Goal: Obtain resource: Download file/media

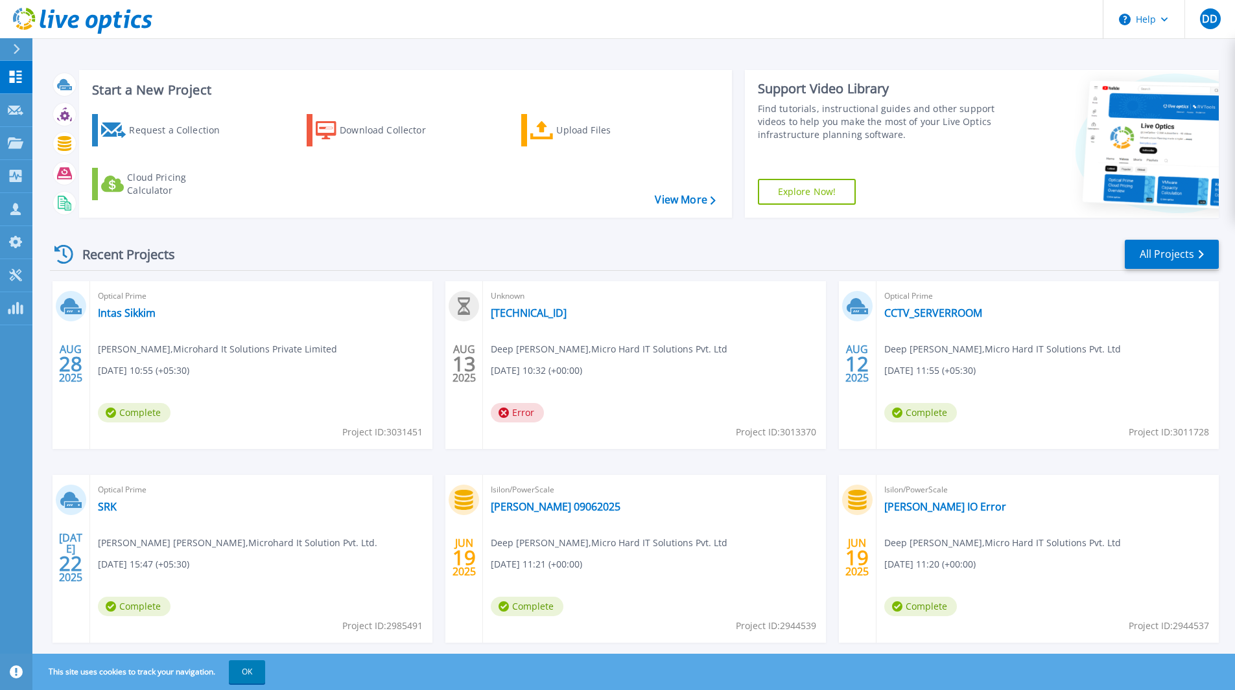
scroll to position [28, 0]
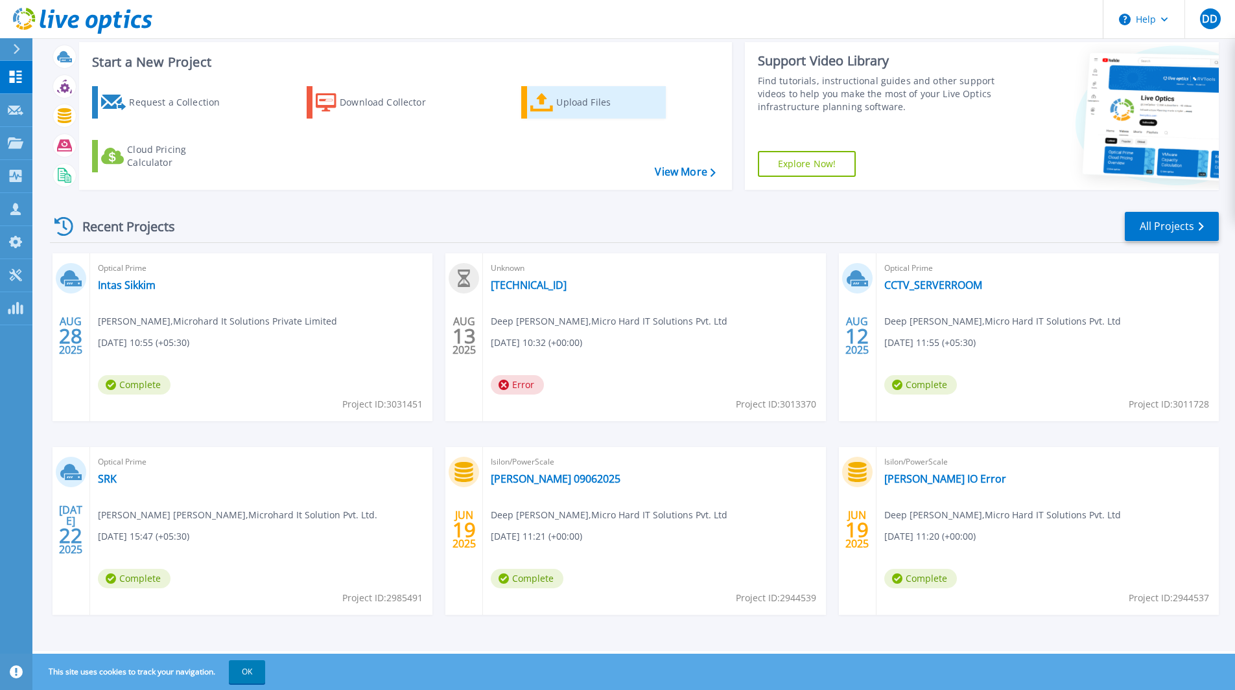
click at [563, 92] on div "Upload Files" at bounding box center [608, 102] width 104 height 26
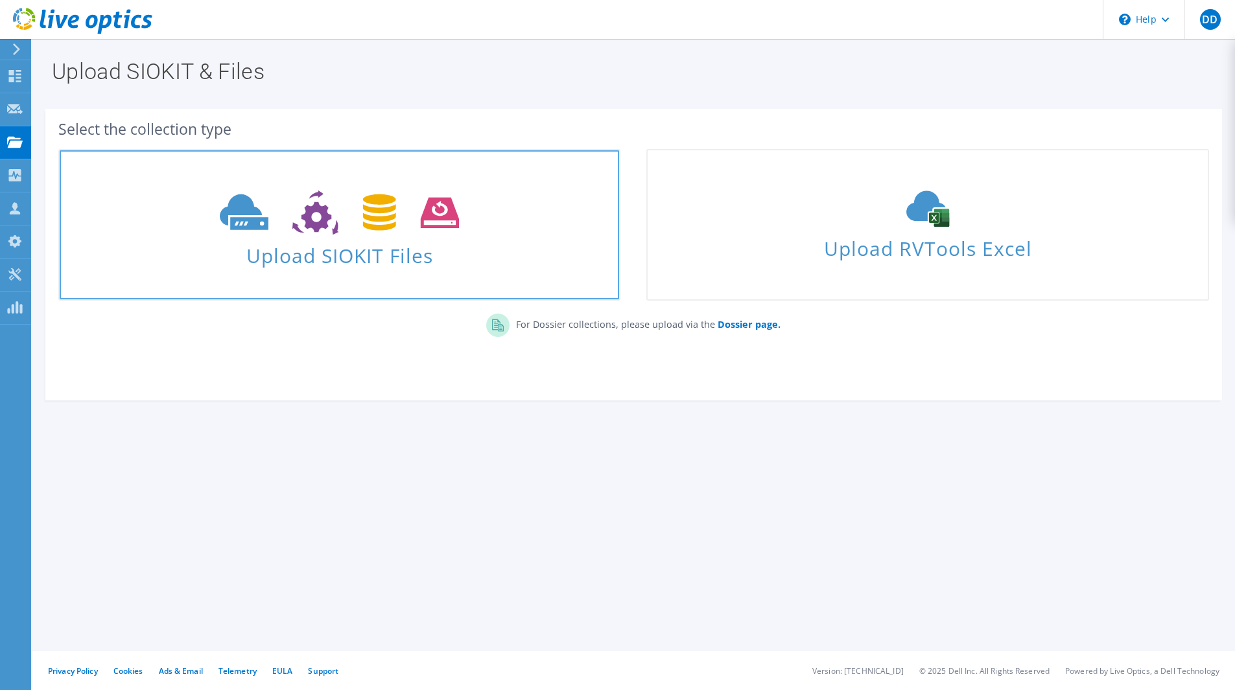
click at [335, 242] on span "Upload SIOKIT Files" at bounding box center [339, 252] width 559 height 28
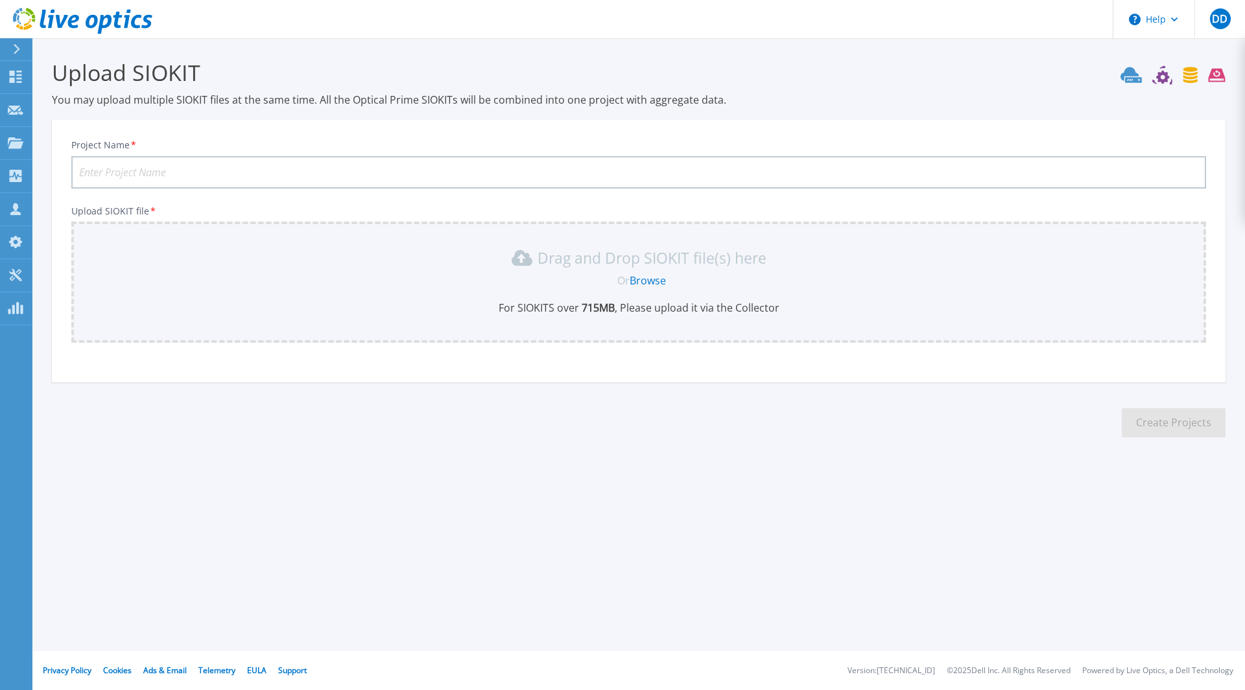
click at [569, 170] on input "Project Name *" at bounding box center [638, 172] width 1134 height 32
type input "Rockman"
click at [648, 280] on link "Browse" at bounding box center [647, 281] width 36 height 14
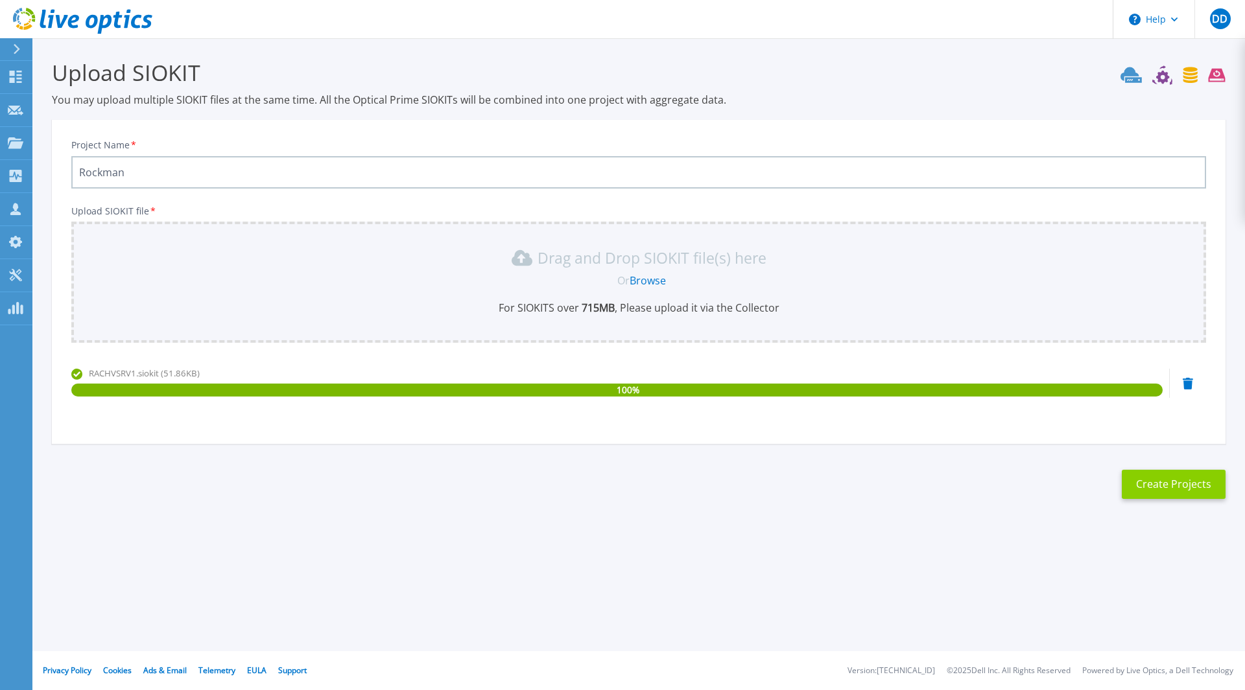
click at [1147, 494] on button "Create Projects" at bounding box center [1173, 484] width 104 height 29
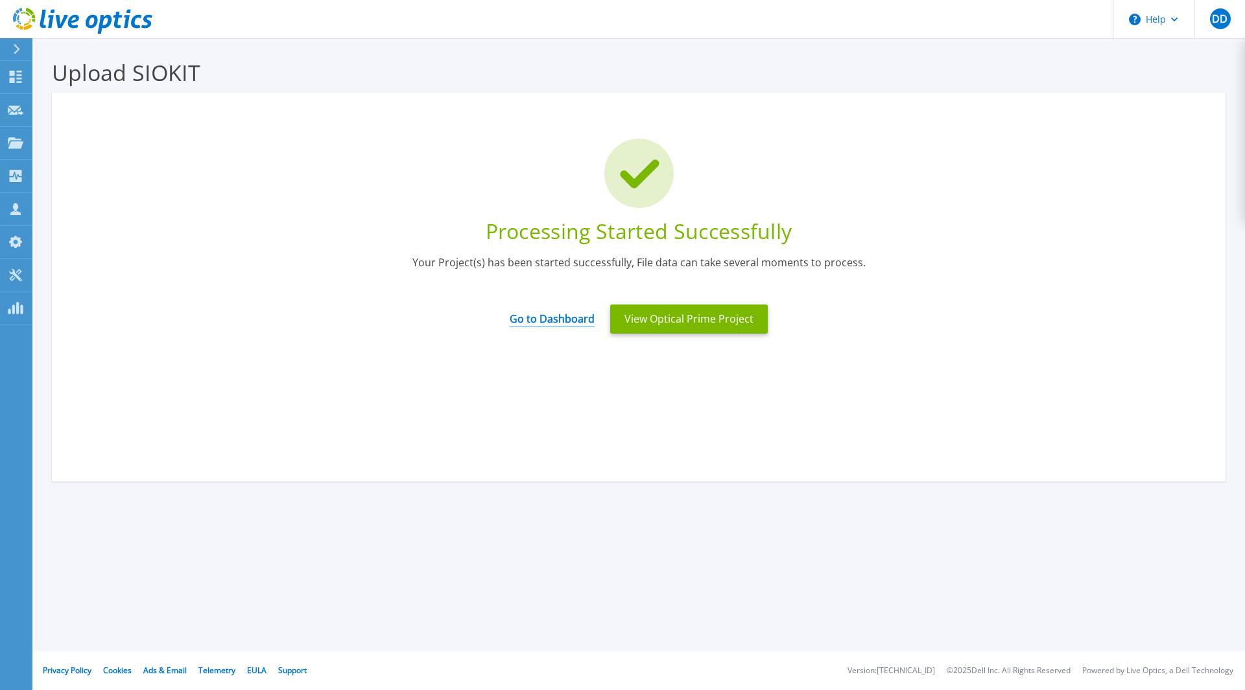
click at [580, 318] on link "Go to Dashboard" at bounding box center [552, 314] width 85 height 25
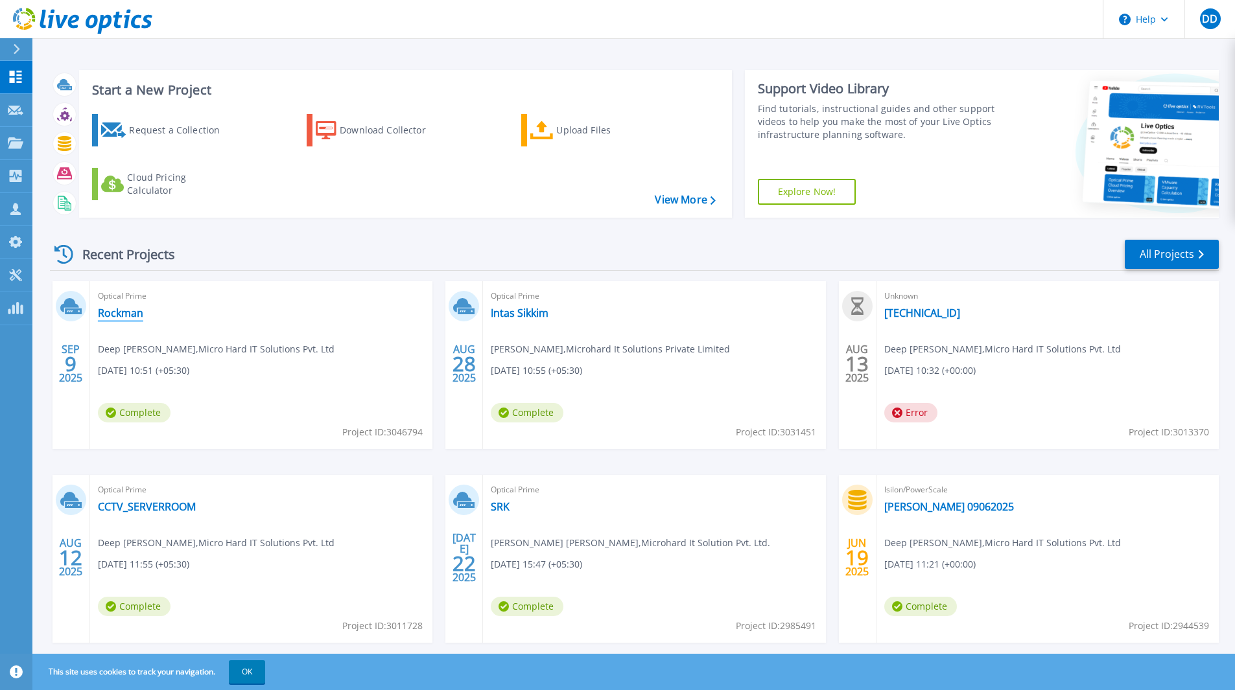
click at [131, 316] on link "Rockman" at bounding box center [120, 313] width 45 height 13
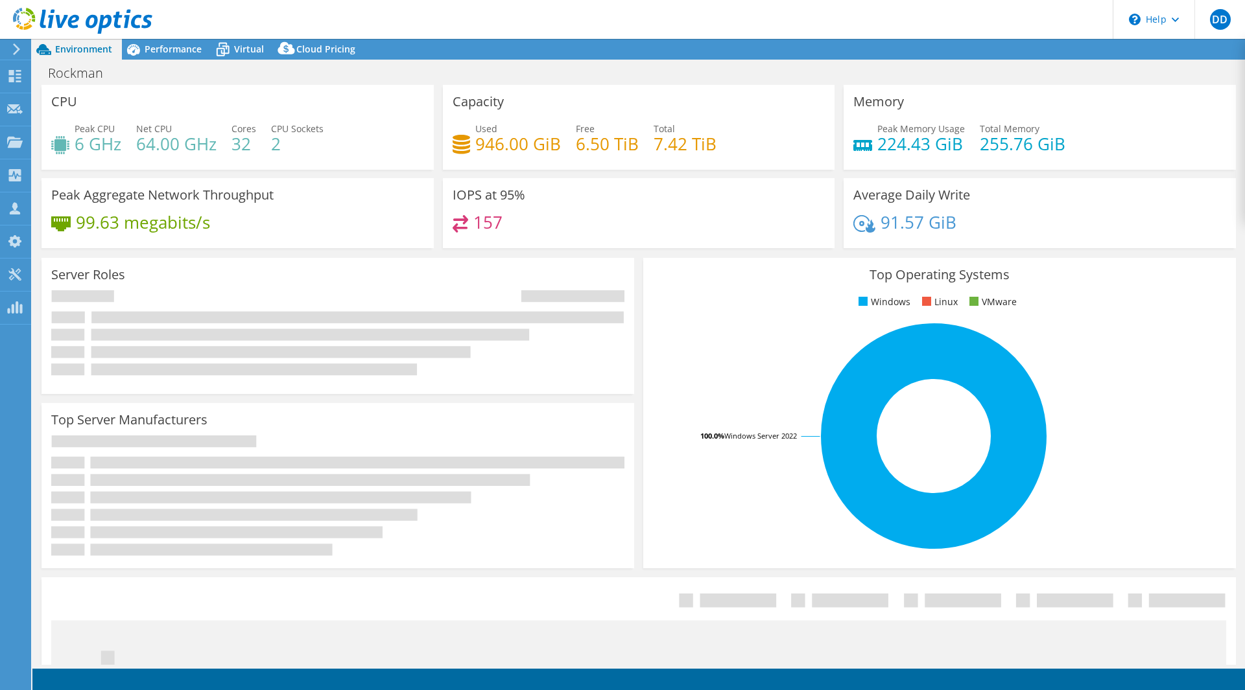
select select "USD"
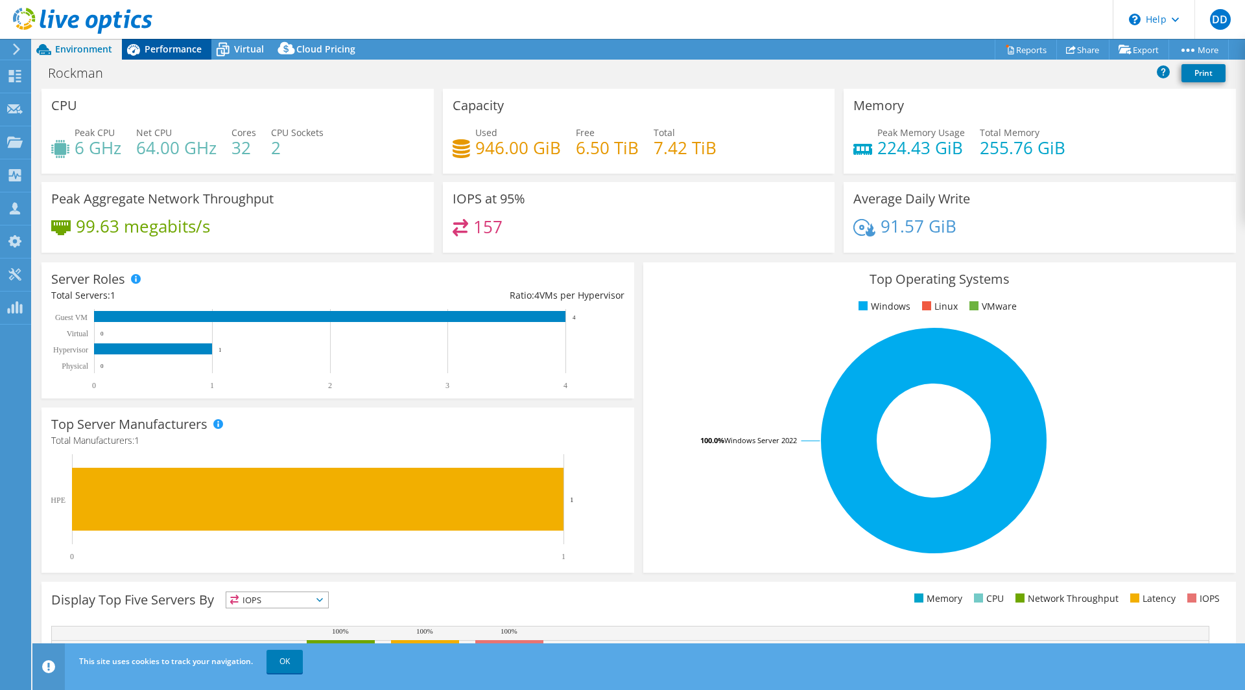
click at [178, 41] on div "Performance" at bounding box center [166, 49] width 89 height 21
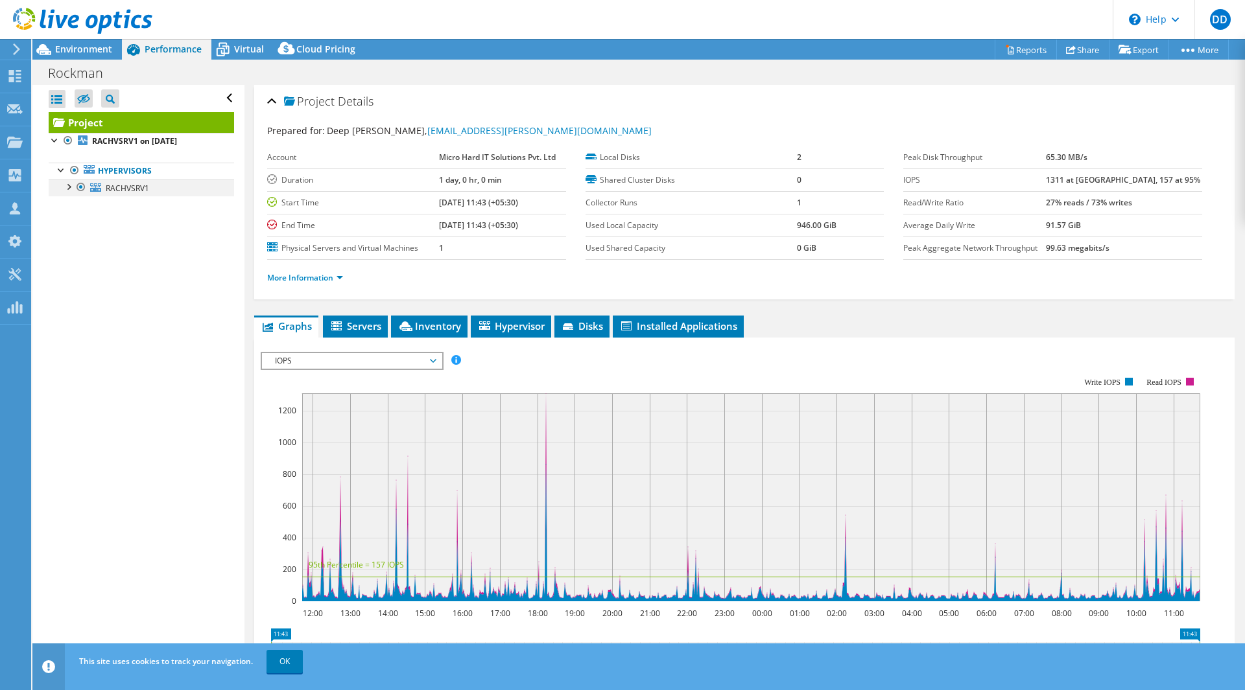
click at [64, 188] on div at bounding box center [68, 186] width 13 height 13
click at [134, 193] on span "RACHVSRV1" at bounding box center [127, 188] width 43 height 11
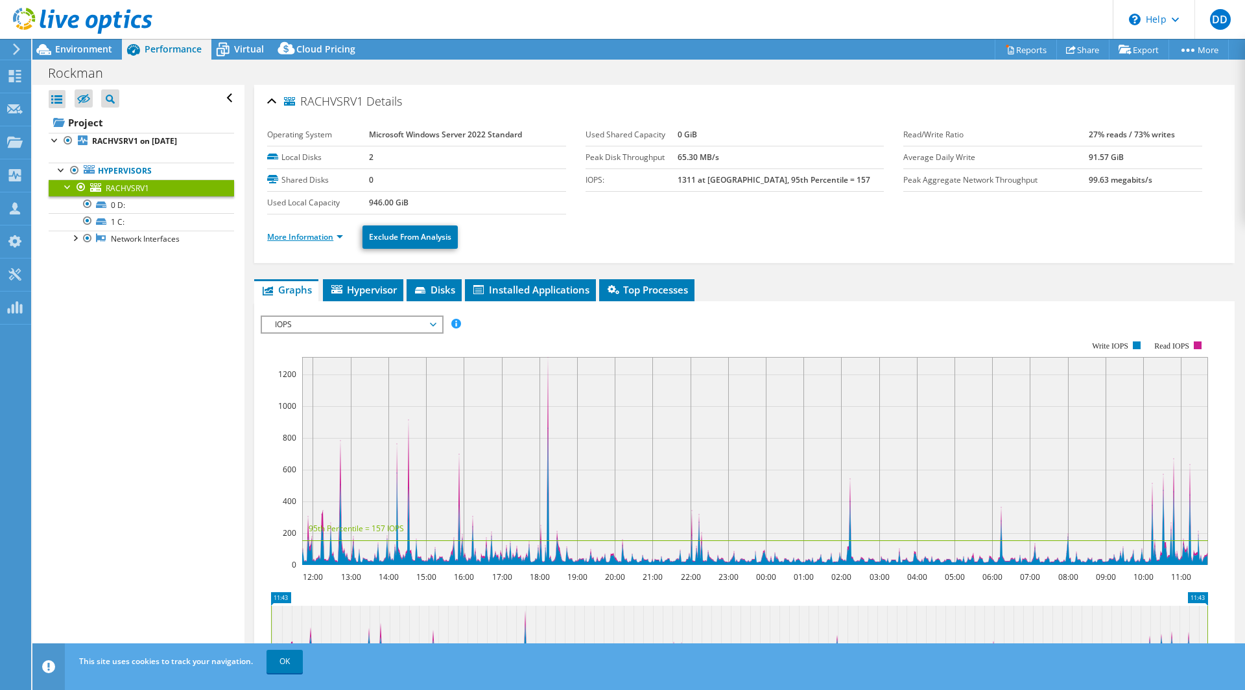
click at [318, 231] on link "More Information" at bounding box center [305, 236] width 76 height 11
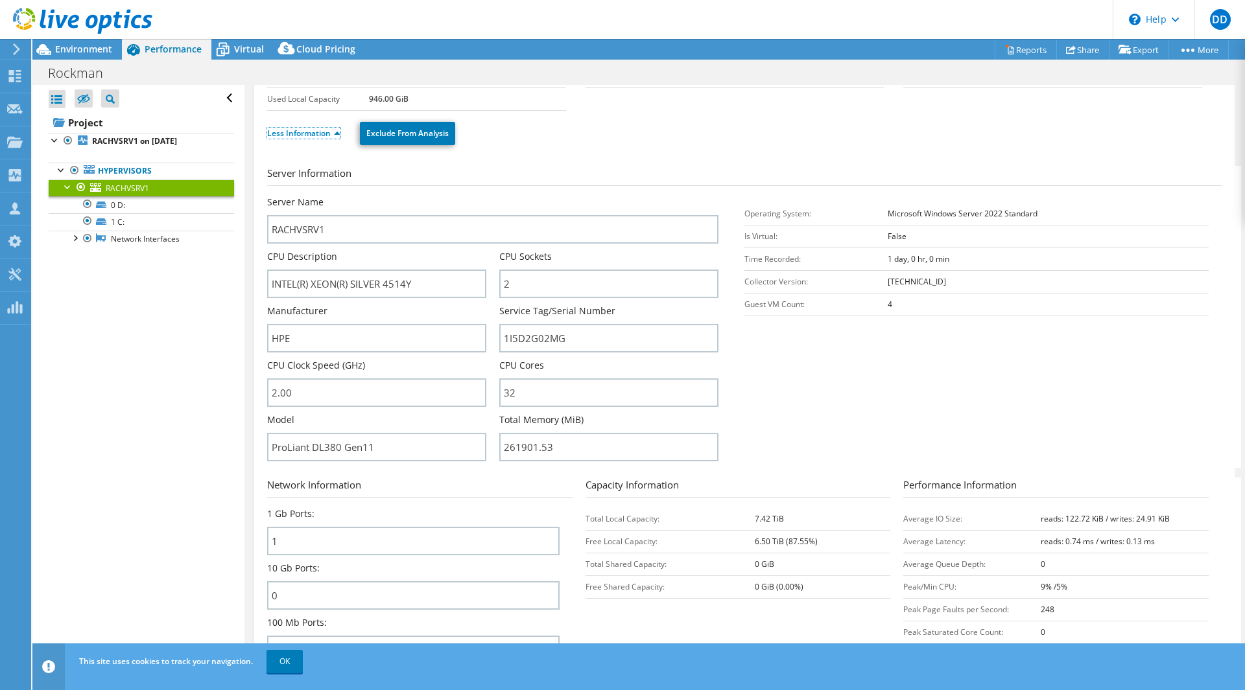
scroll to position [102, 0]
click at [318, 134] on link "Less Information" at bounding box center [303, 134] width 73 height 11
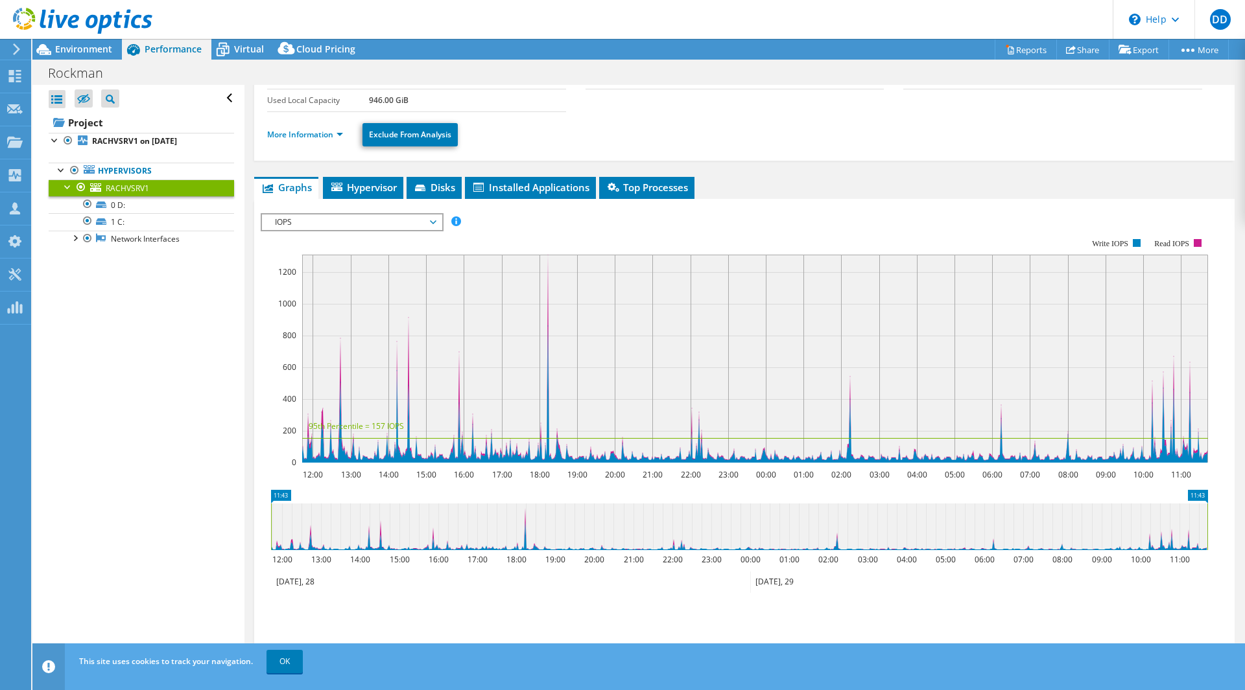
click at [342, 220] on span "IOPS" at bounding box center [351, 223] width 167 height 16
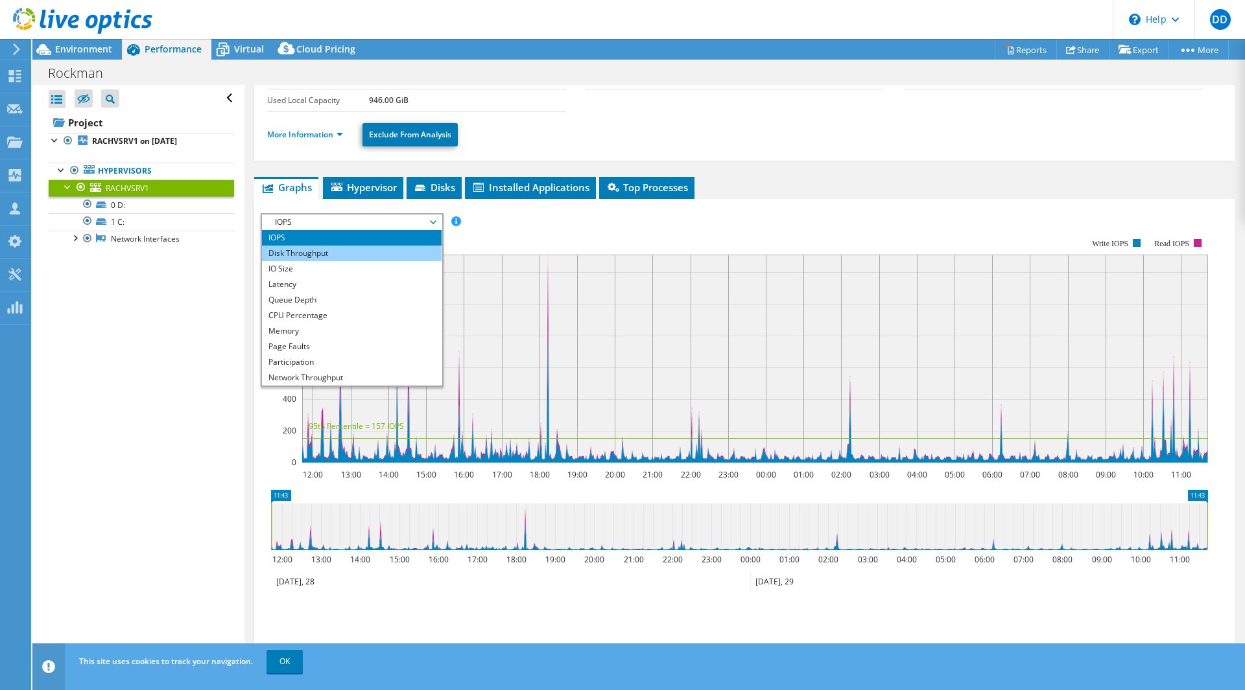
click at [334, 252] on li "Disk Throughput" at bounding box center [352, 254] width 180 height 16
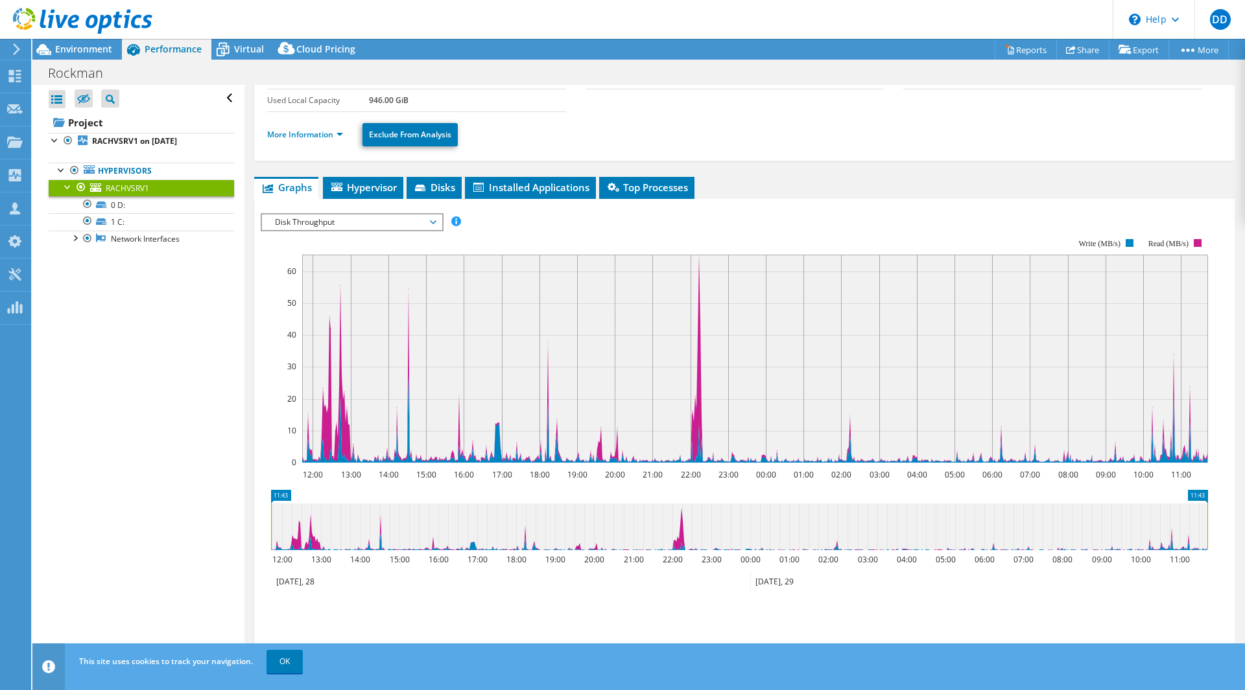
click at [330, 225] on span "Disk Throughput" at bounding box center [351, 223] width 167 height 16
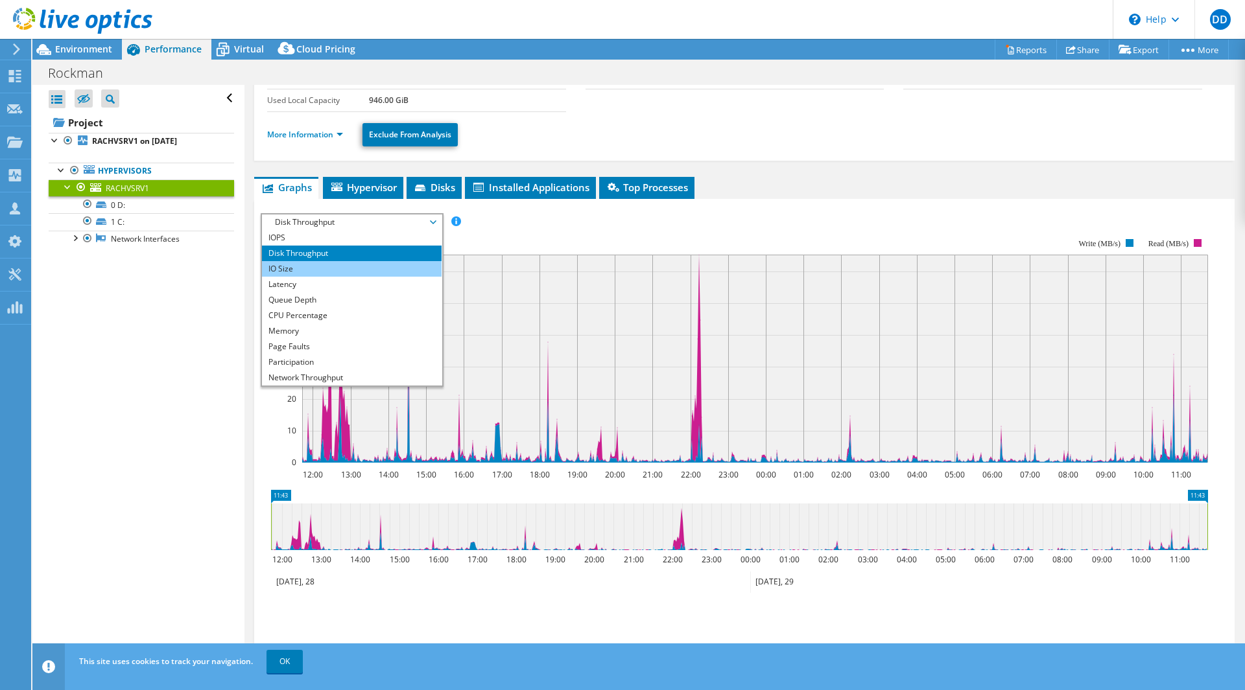
click at [316, 275] on li "IO Size" at bounding box center [352, 269] width 180 height 16
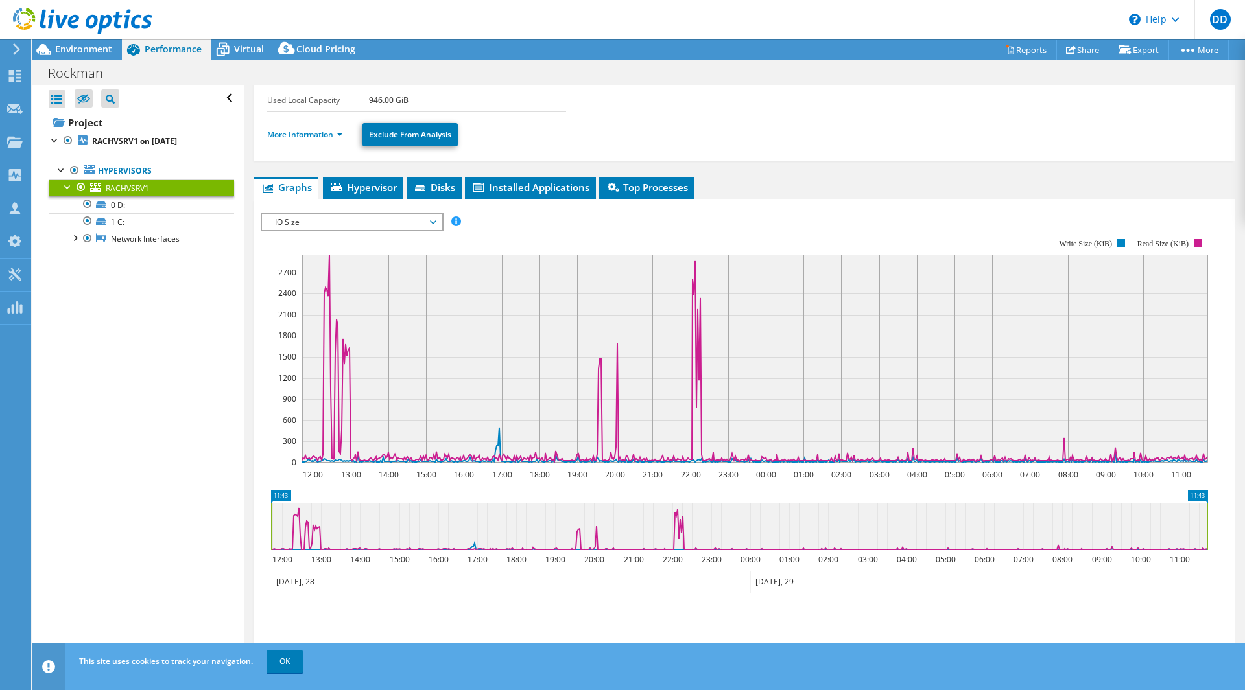
click at [354, 220] on span "IO Size" at bounding box center [351, 223] width 167 height 16
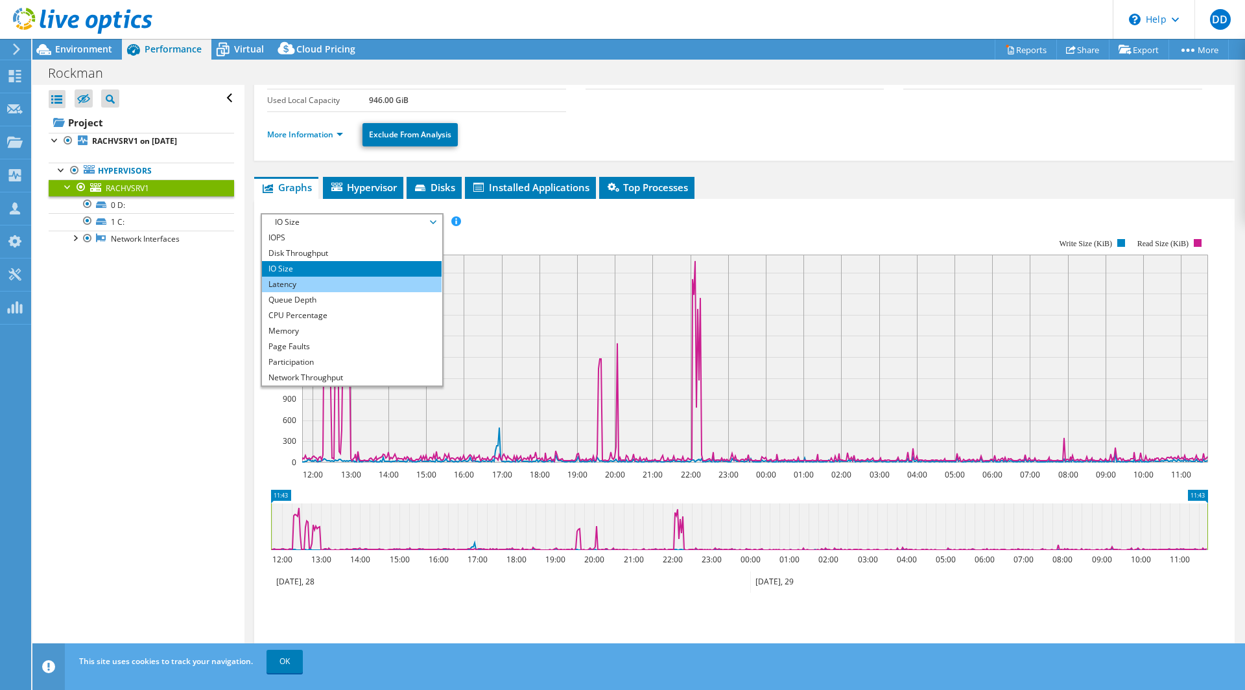
click at [326, 287] on li "Latency" at bounding box center [352, 285] width 180 height 16
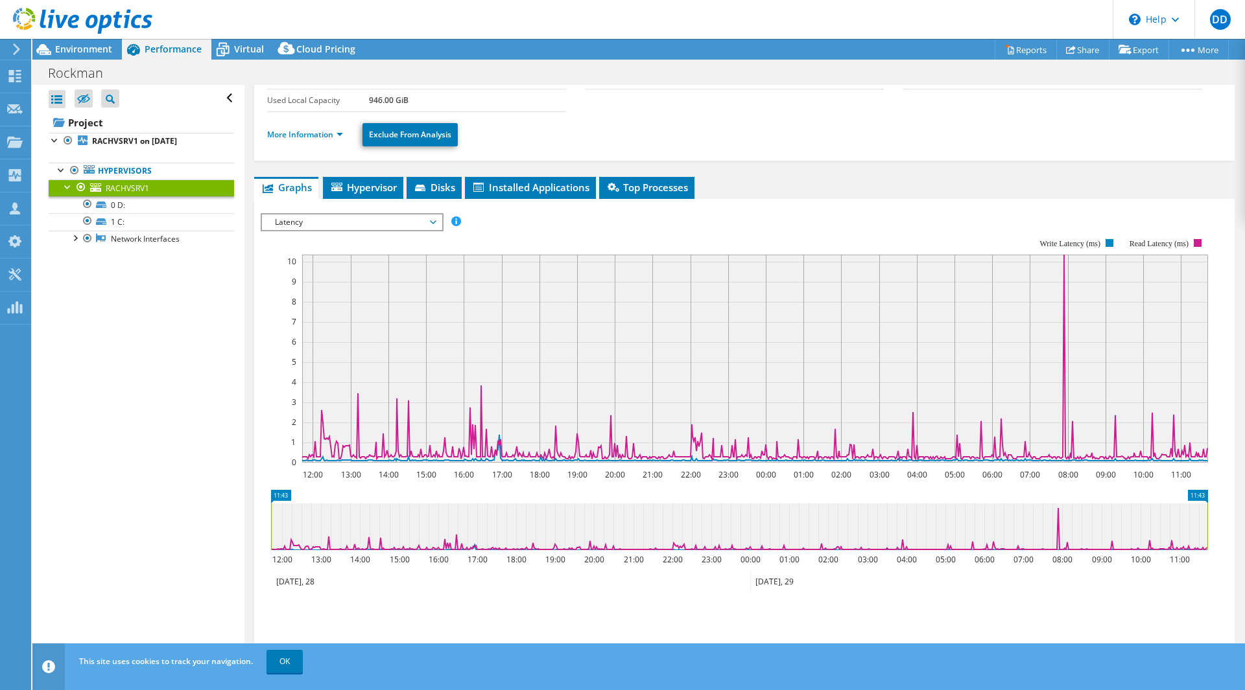
click at [342, 226] on span "Latency" at bounding box center [351, 223] width 167 height 16
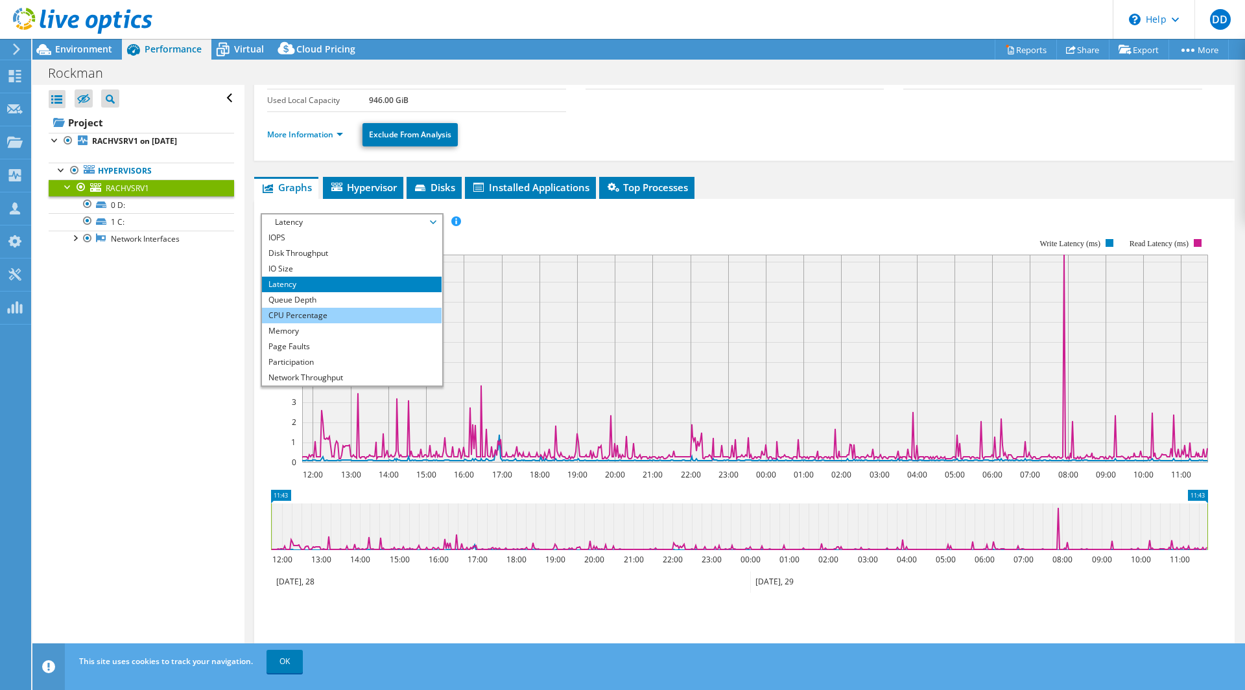
click at [307, 313] on li "CPU Percentage" at bounding box center [352, 316] width 180 height 16
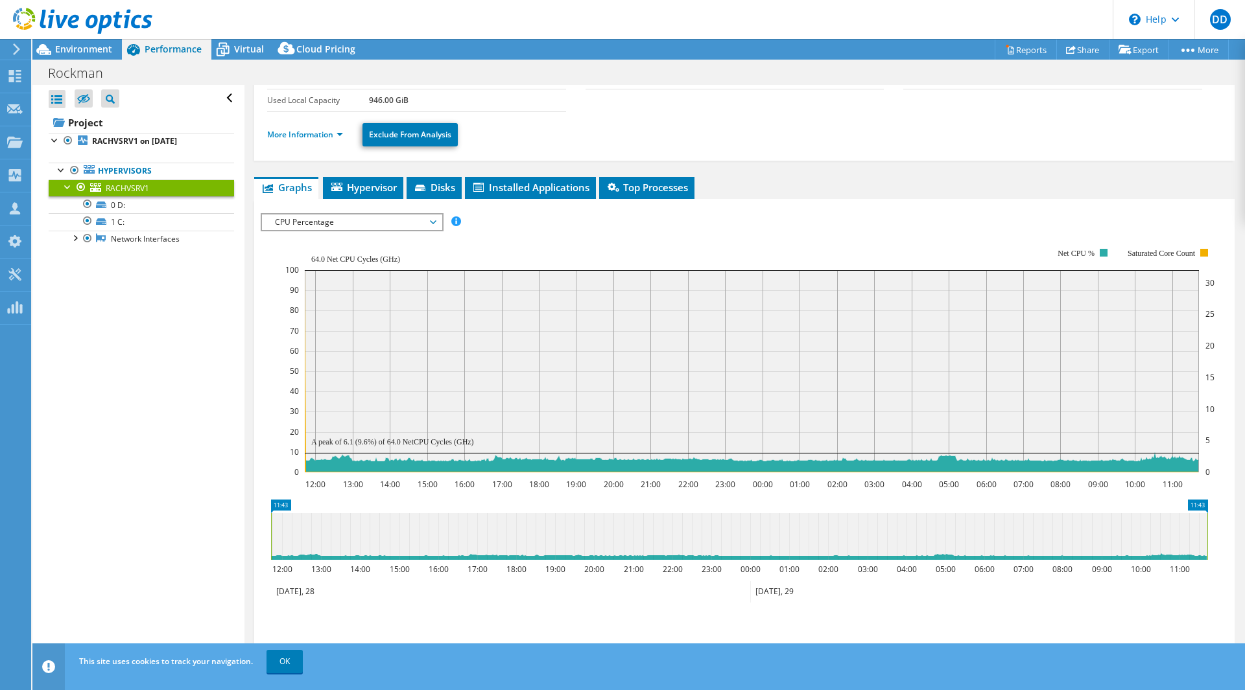
click at [339, 225] on span "CPU Percentage" at bounding box center [351, 223] width 167 height 16
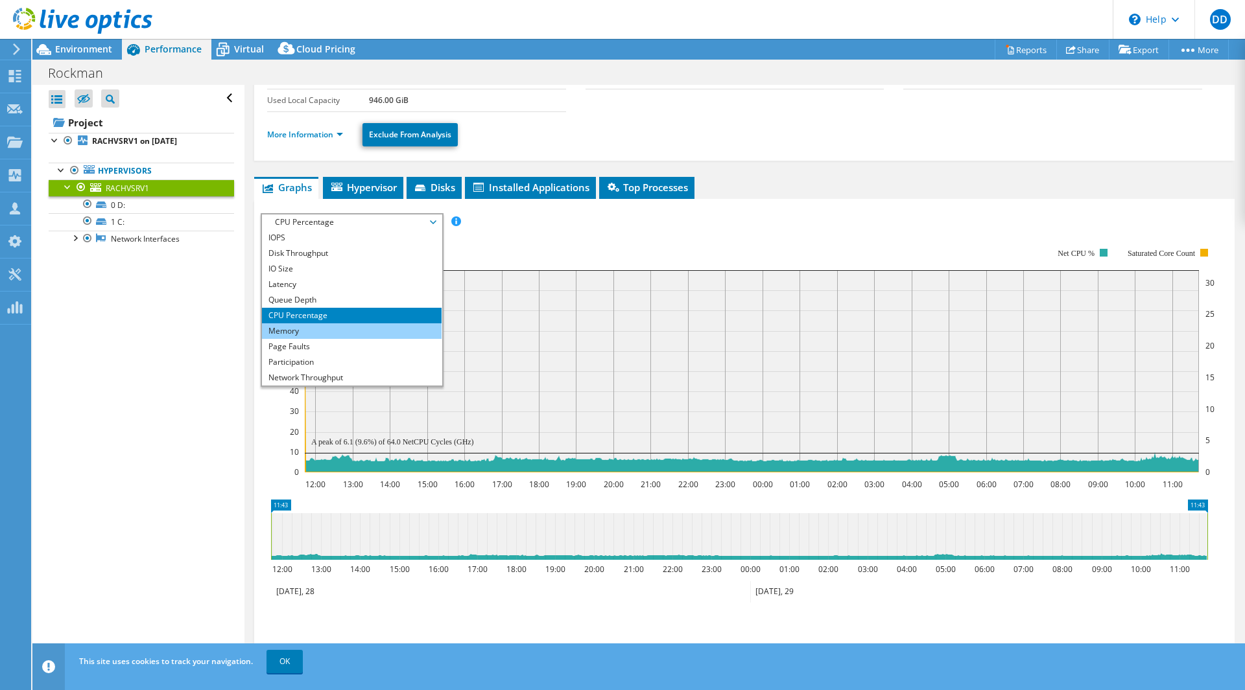
click at [308, 334] on li "Memory" at bounding box center [352, 331] width 180 height 16
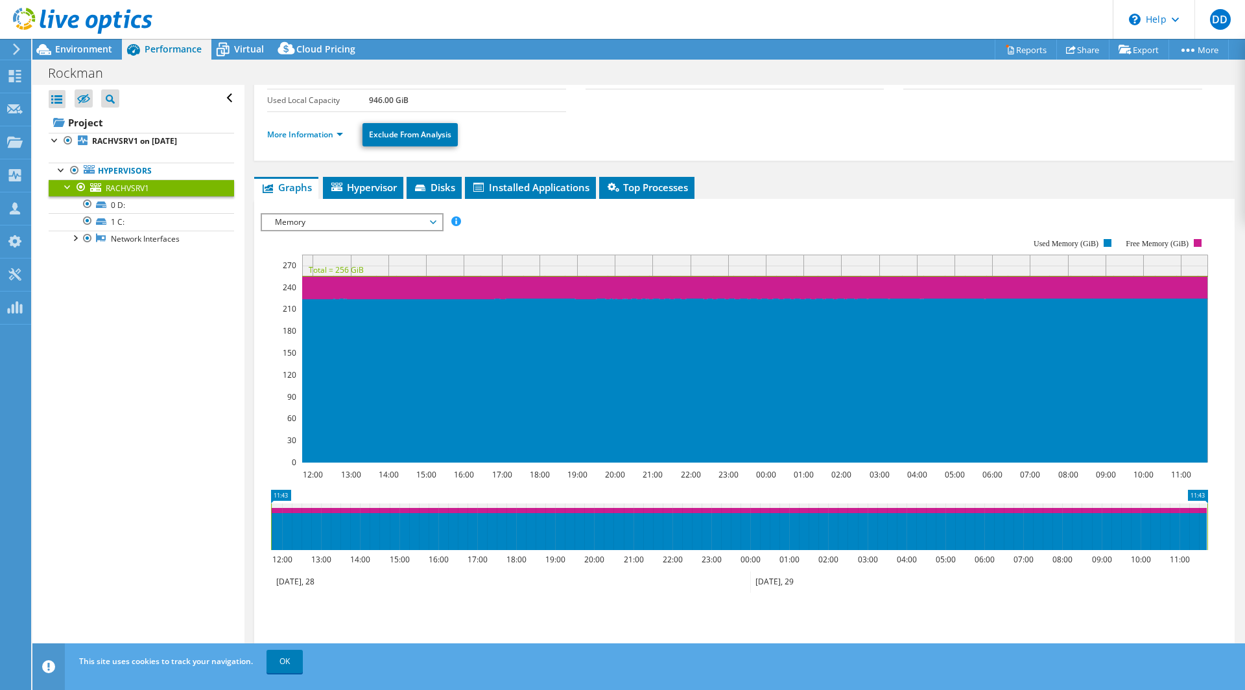
click at [323, 222] on span "Memory" at bounding box center [351, 223] width 167 height 16
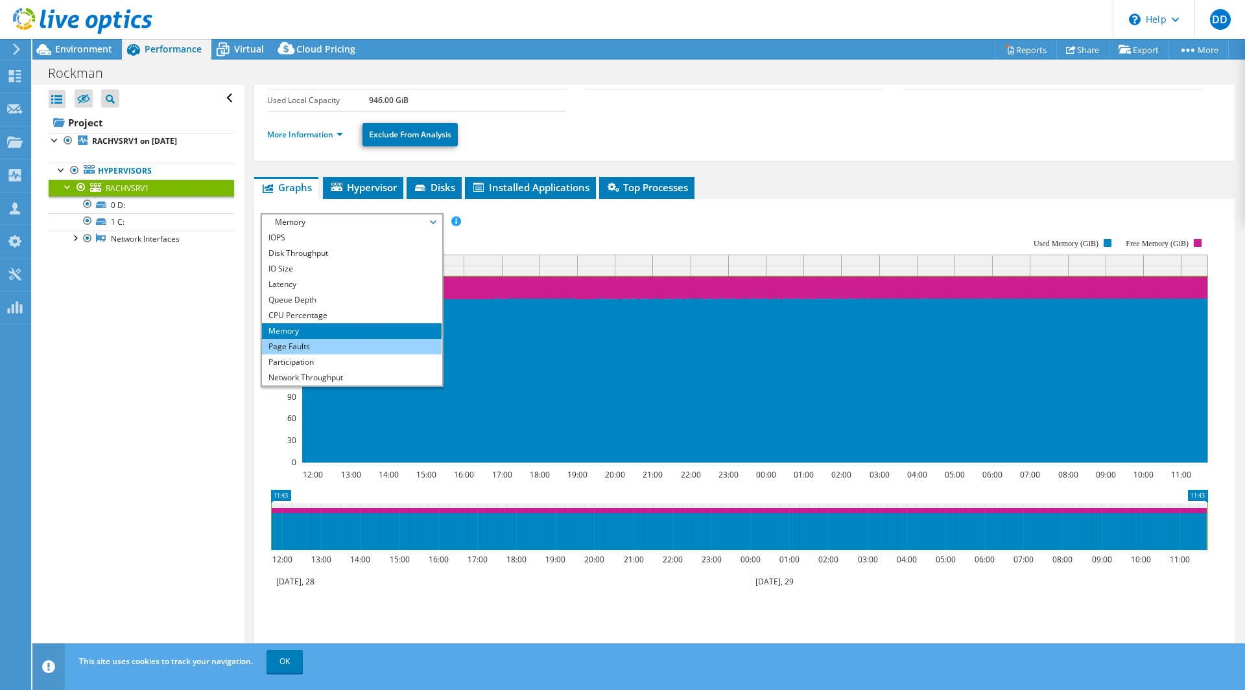
scroll to position [47, 0]
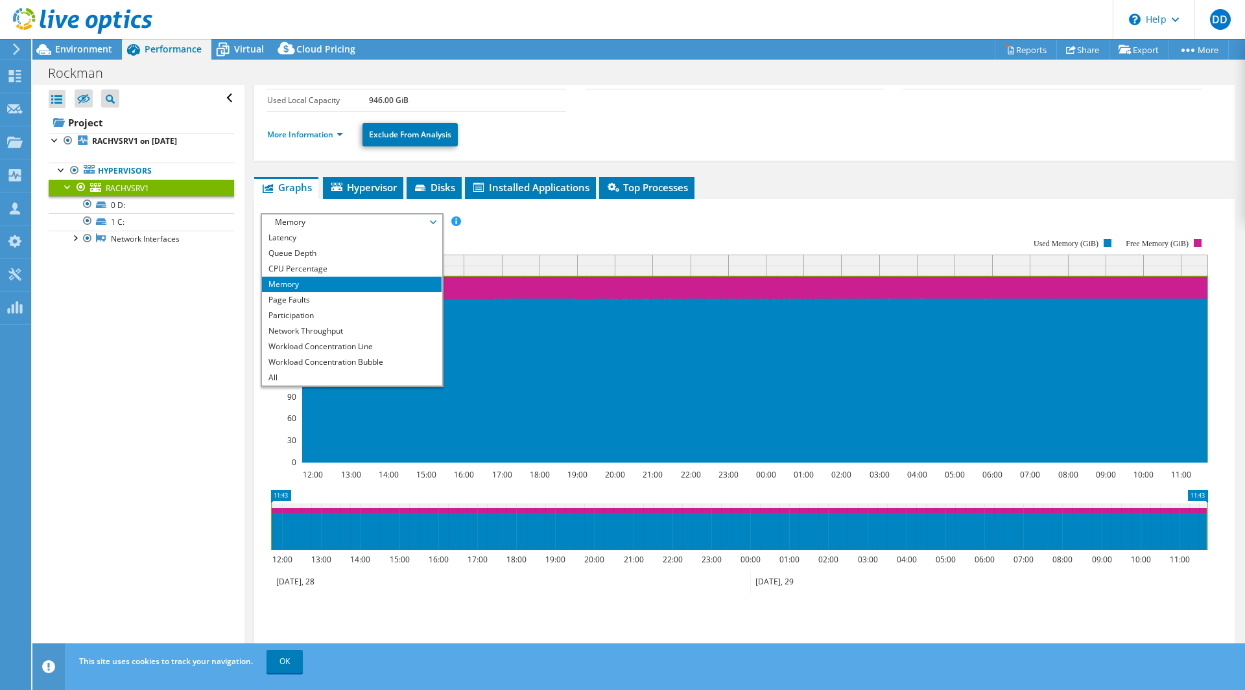
click at [546, 228] on rect at bounding box center [734, 350] width 947 height 259
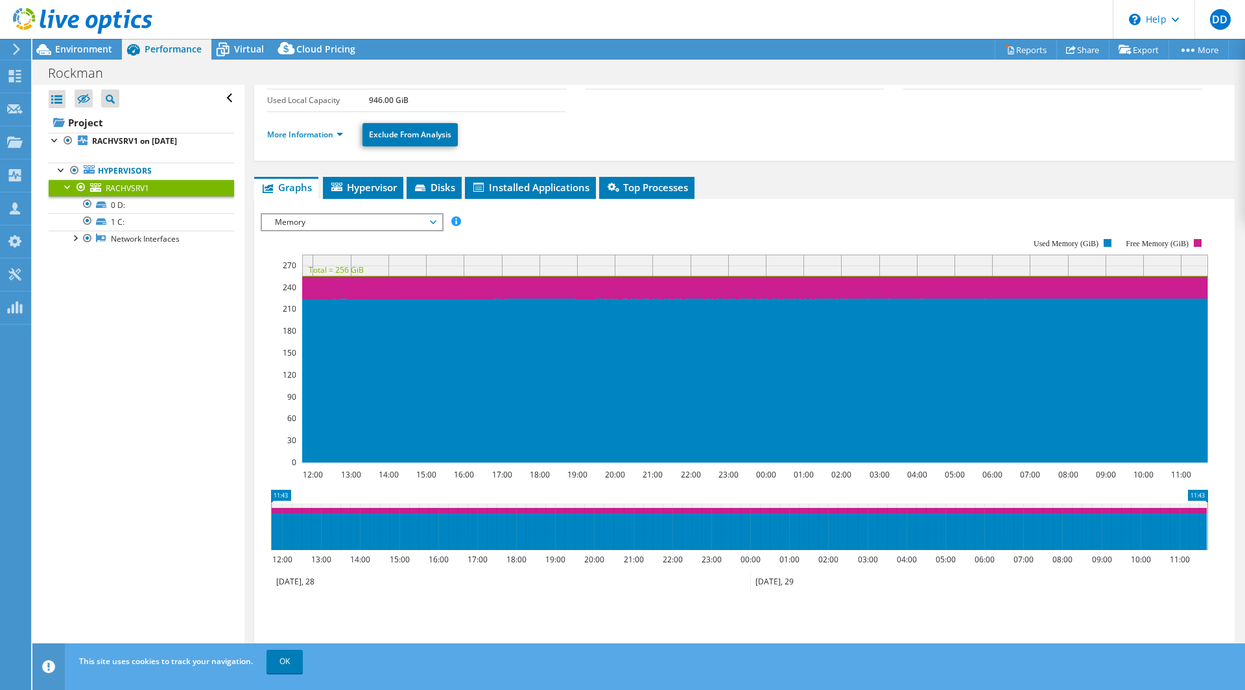
scroll to position [0, 0]
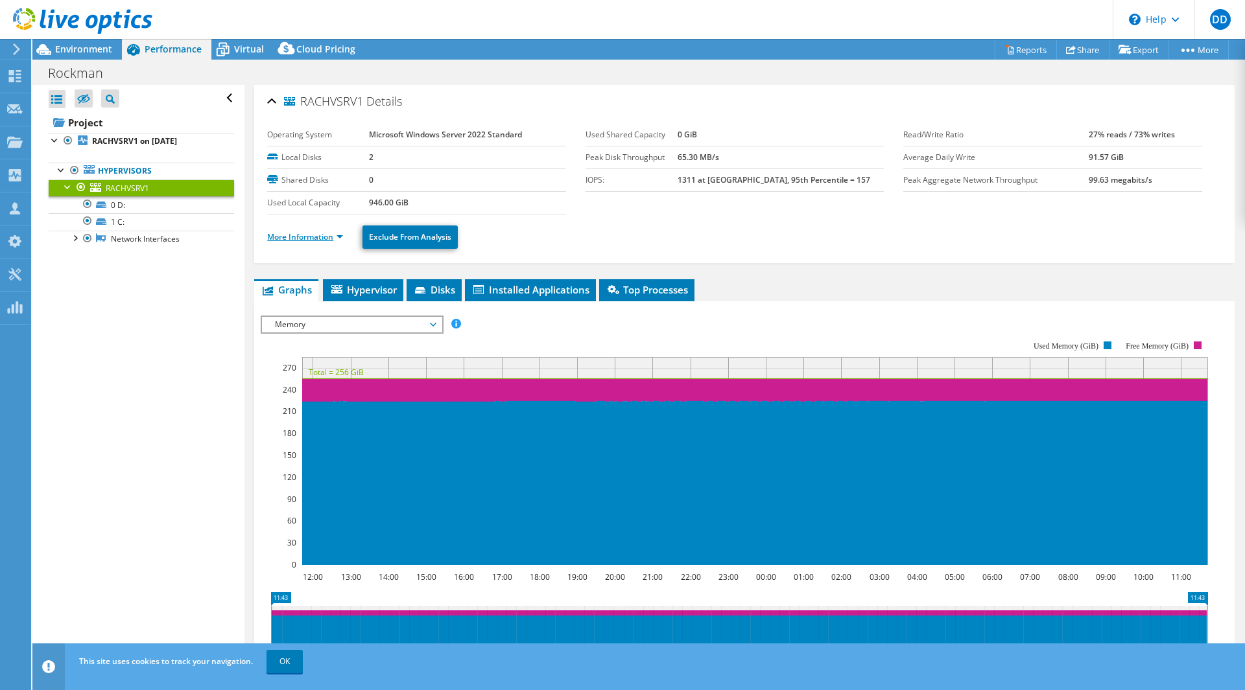
click at [335, 234] on link "More Information" at bounding box center [305, 236] width 76 height 11
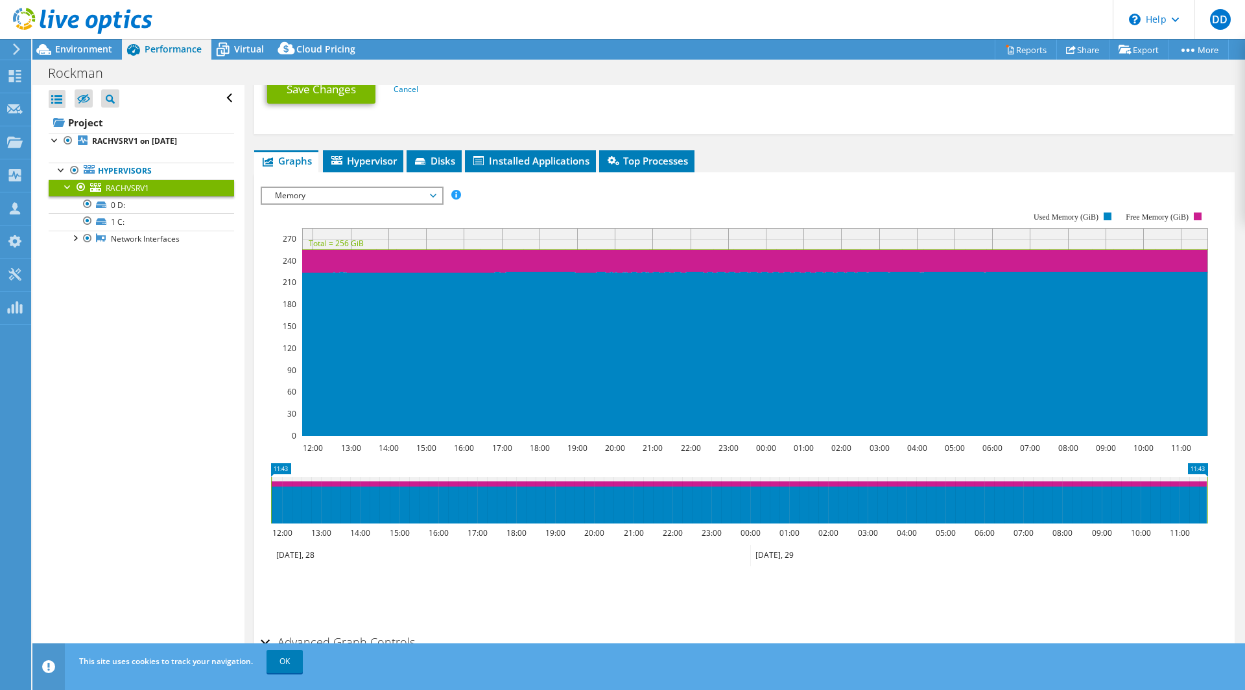
scroll to position [727, 0]
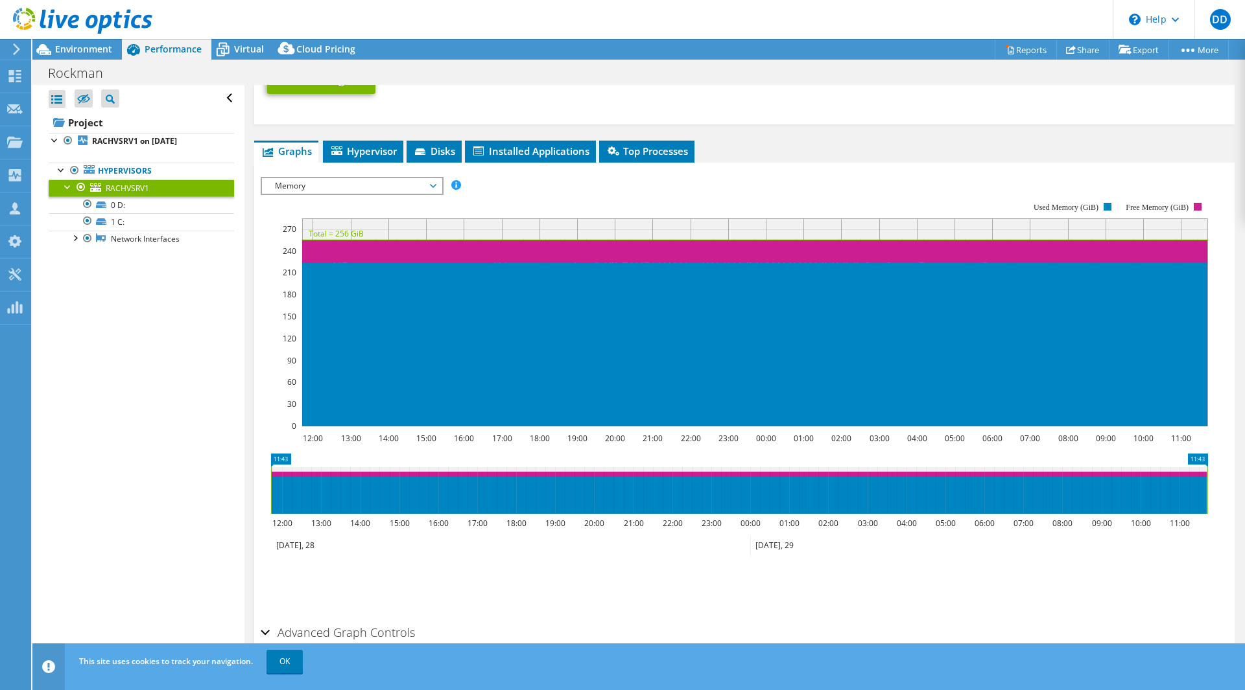
click at [383, 183] on span "Memory" at bounding box center [351, 186] width 167 height 16
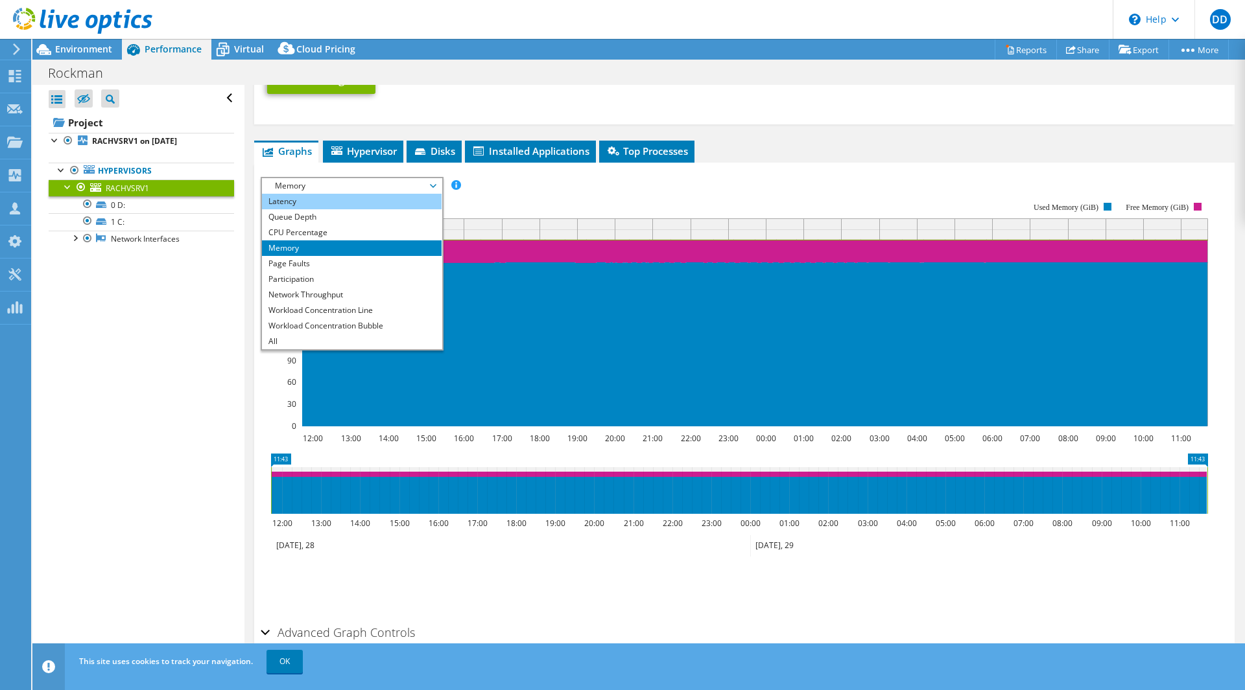
scroll to position [0, 0]
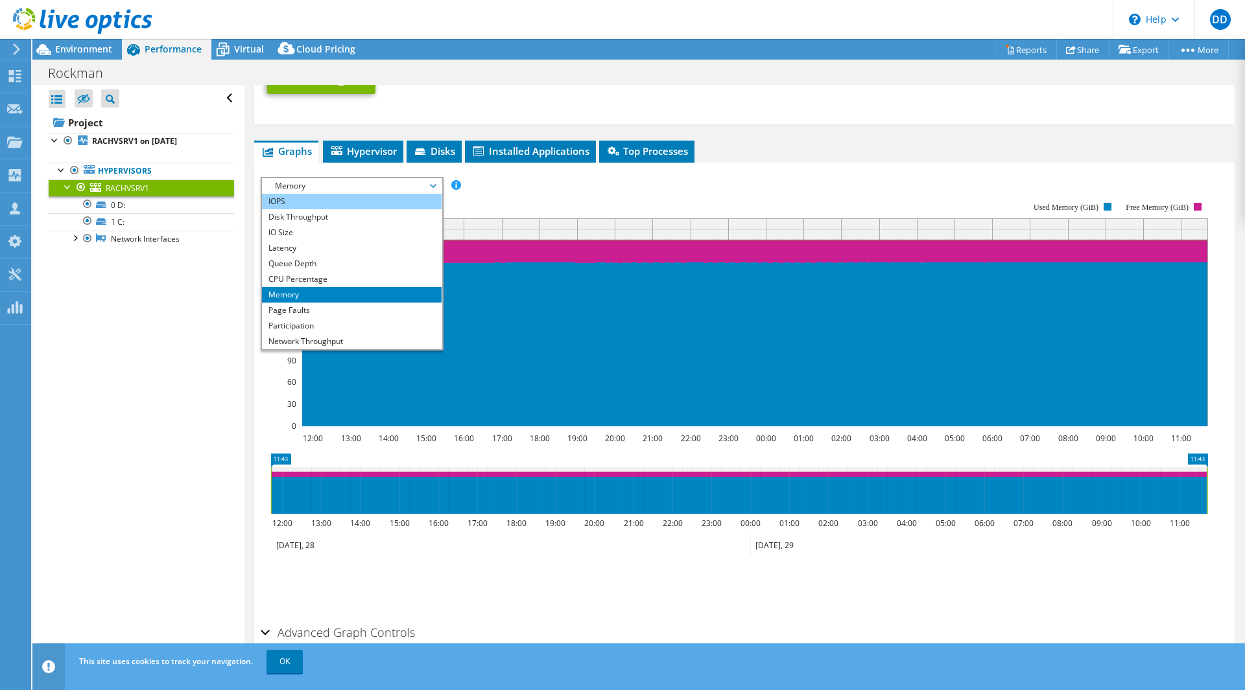
click at [354, 204] on li "IOPS" at bounding box center [352, 202] width 180 height 16
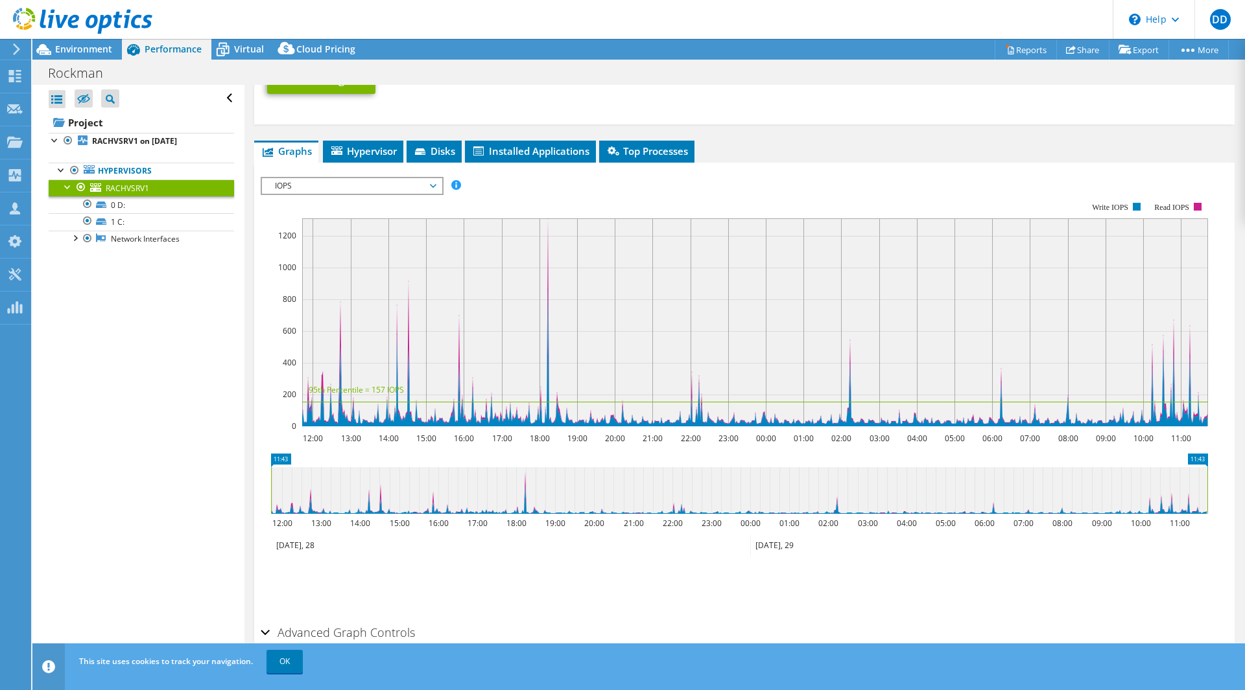
click at [380, 189] on span "IOPS" at bounding box center [351, 186] width 167 height 16
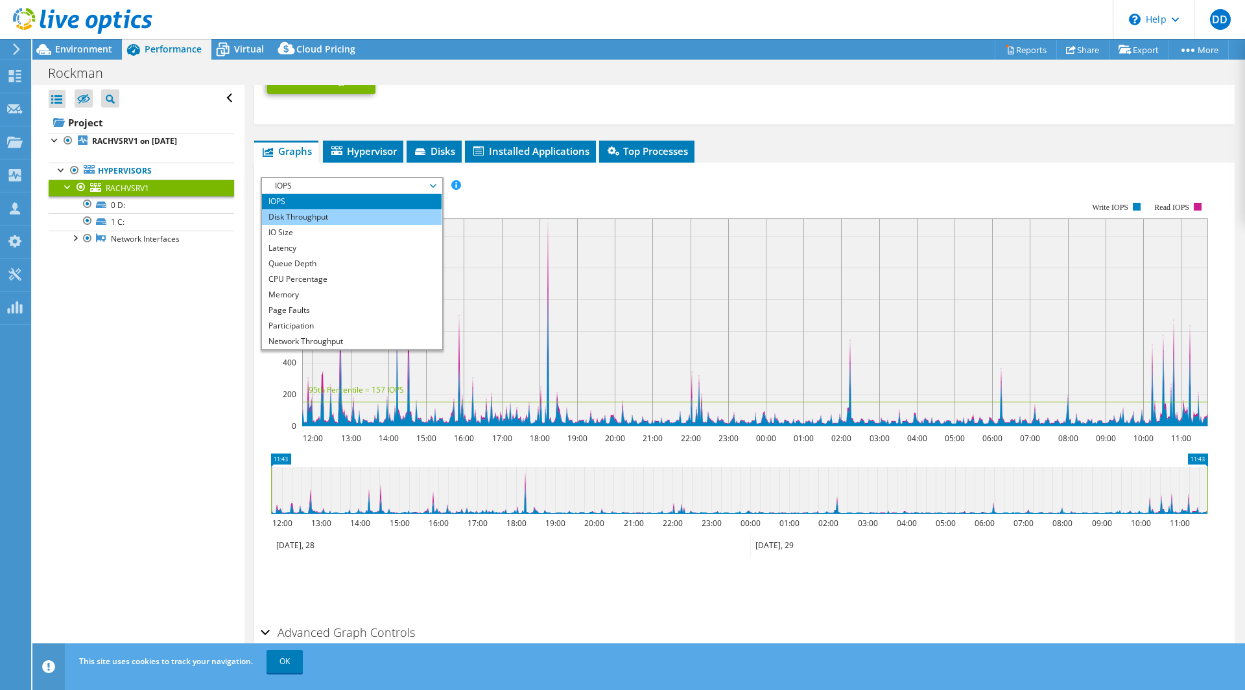
click at [360, 210] on li "Disk Throughput" at bounding box center [352, 217] width 180 height 16
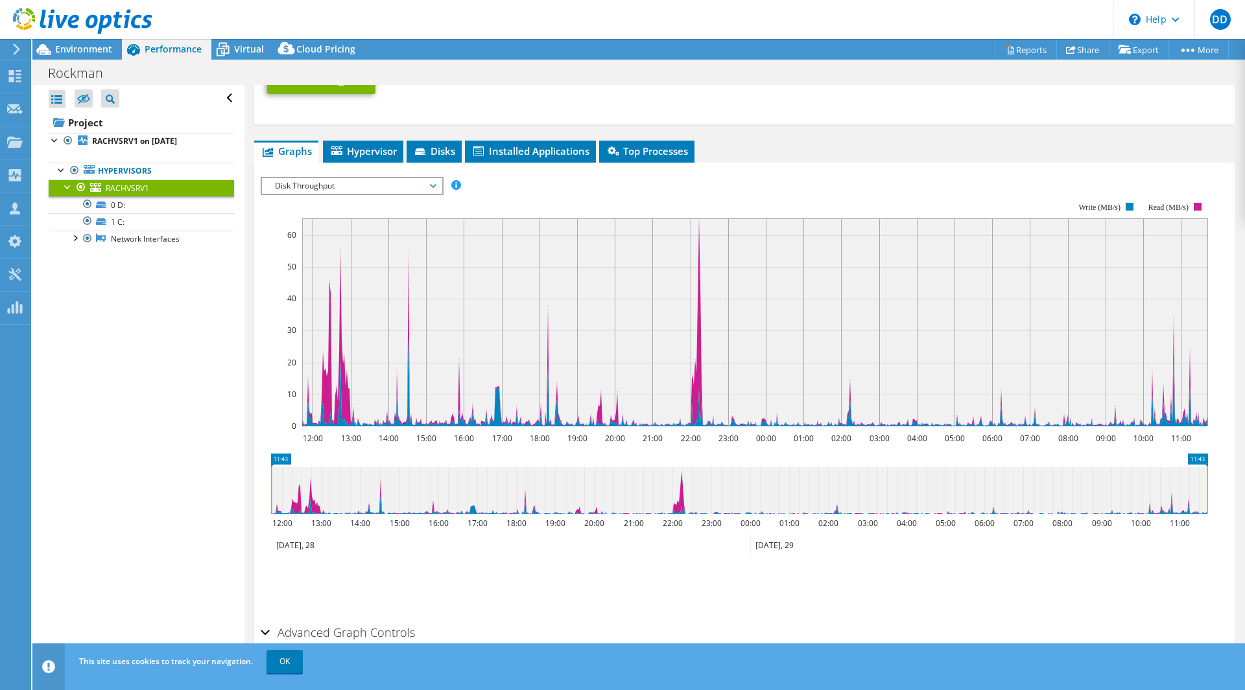
click at [360, 185] on span "Disk Throughput" at bounding box center [351, 186] width 167 height 16
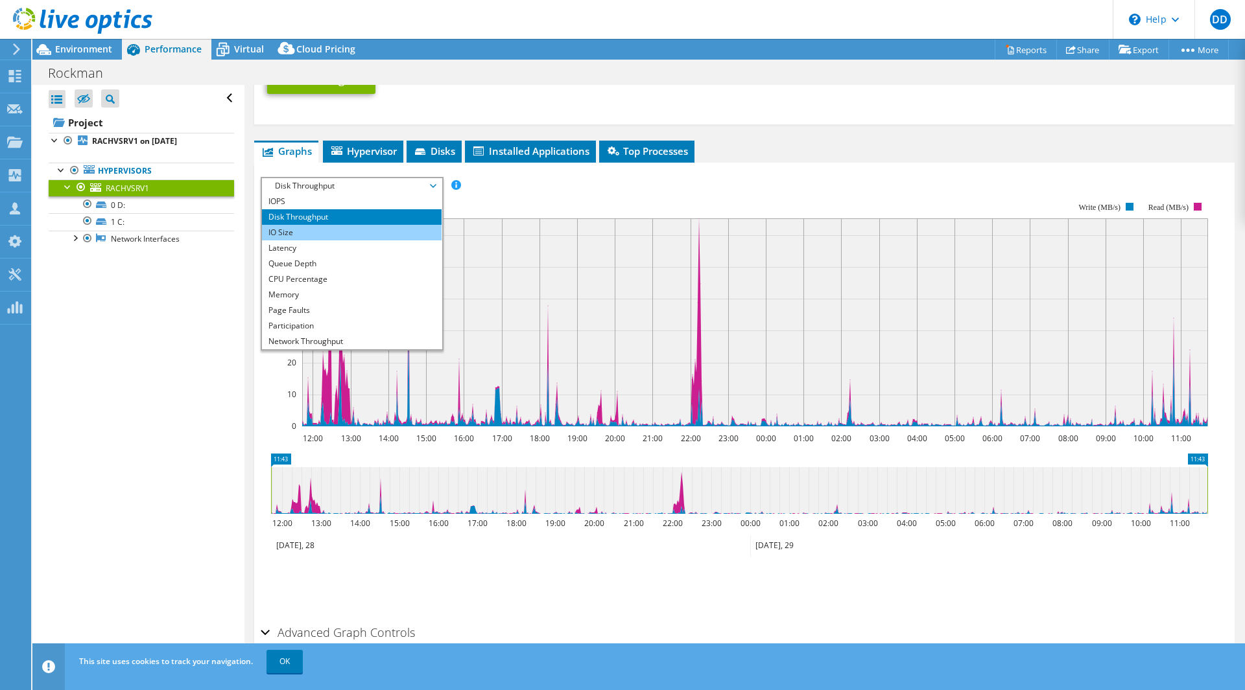
click at [336, 233] on li "IO Size" at bounding box center [352, 233] width 180 height 16
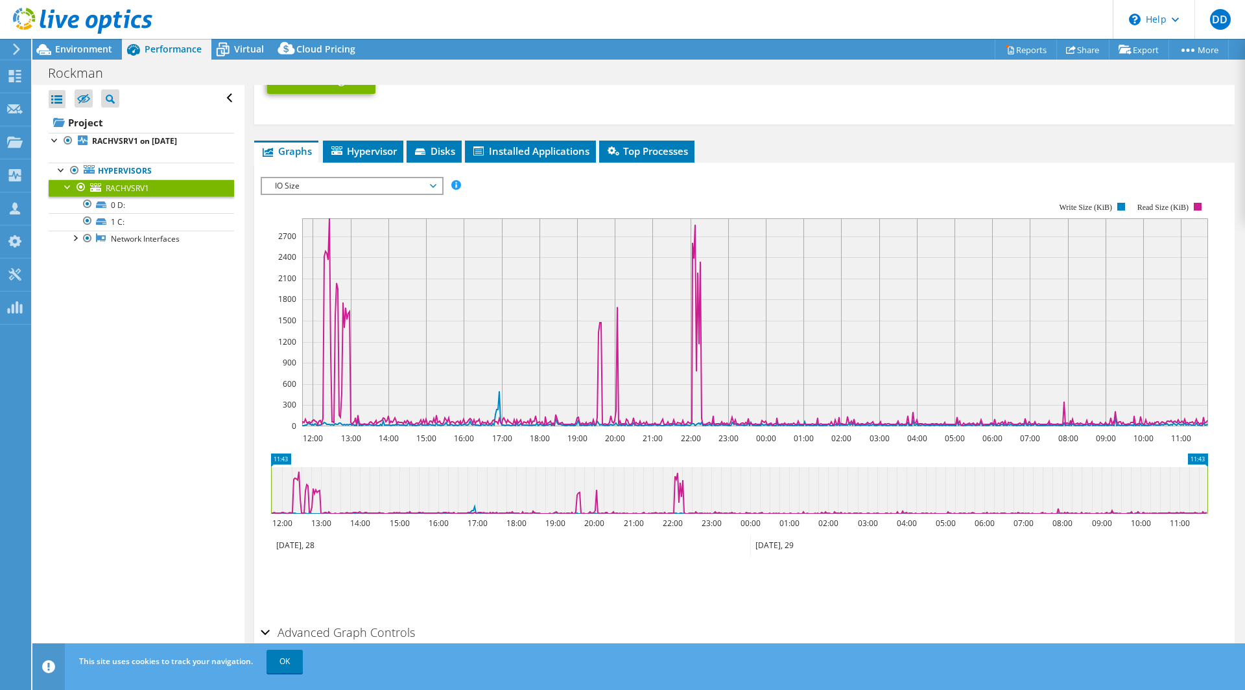
click at [351, 186] on span "IO Size" at bounding box center [351, 186] width 167 height 16
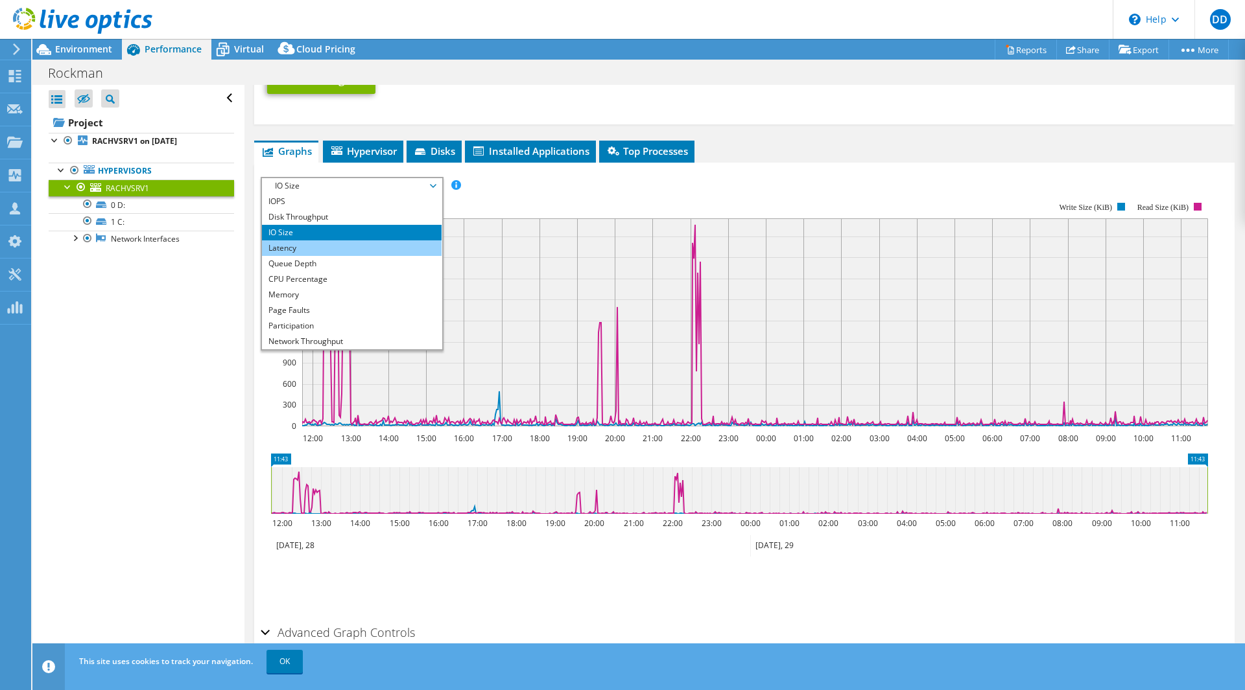
click at [321, 250] on li "Latency" at bounding box center [352, 249] width 180 height 16
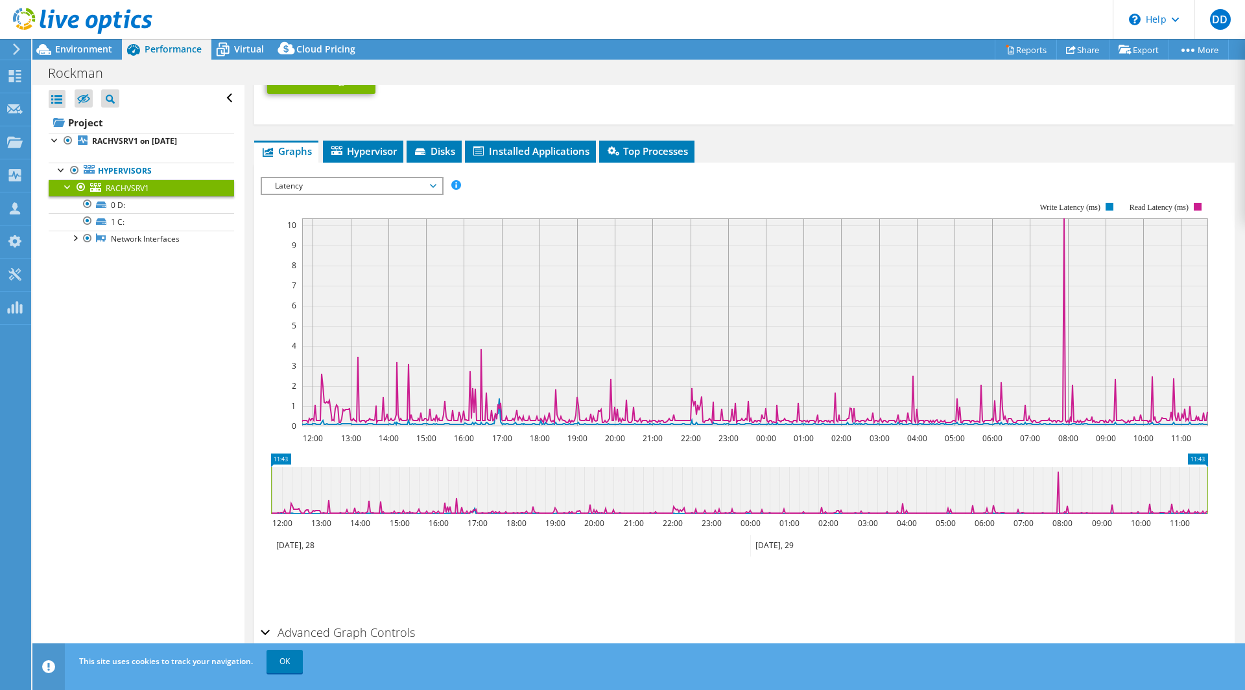
click at [345, 186] on span "Latency" at bounding box center [351, 186] width 167 height 16
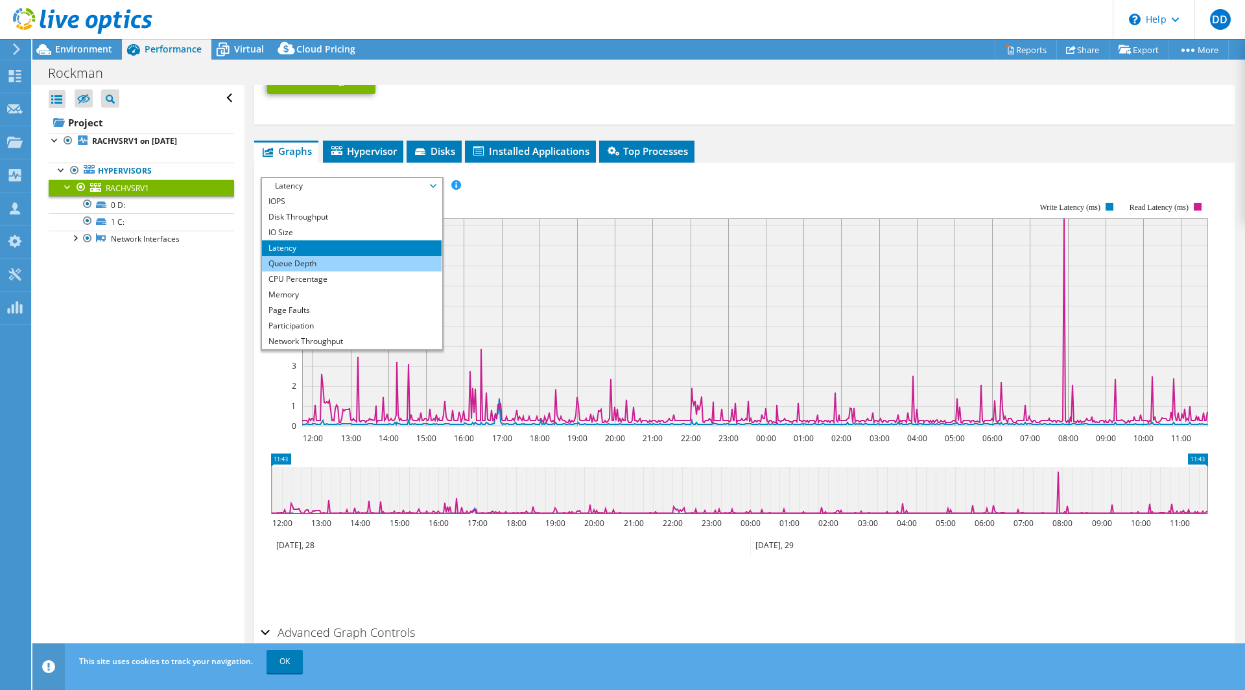
click at [296, 263] on li "Queue Depth" at bounding box center [352, 264] width 180 height 16
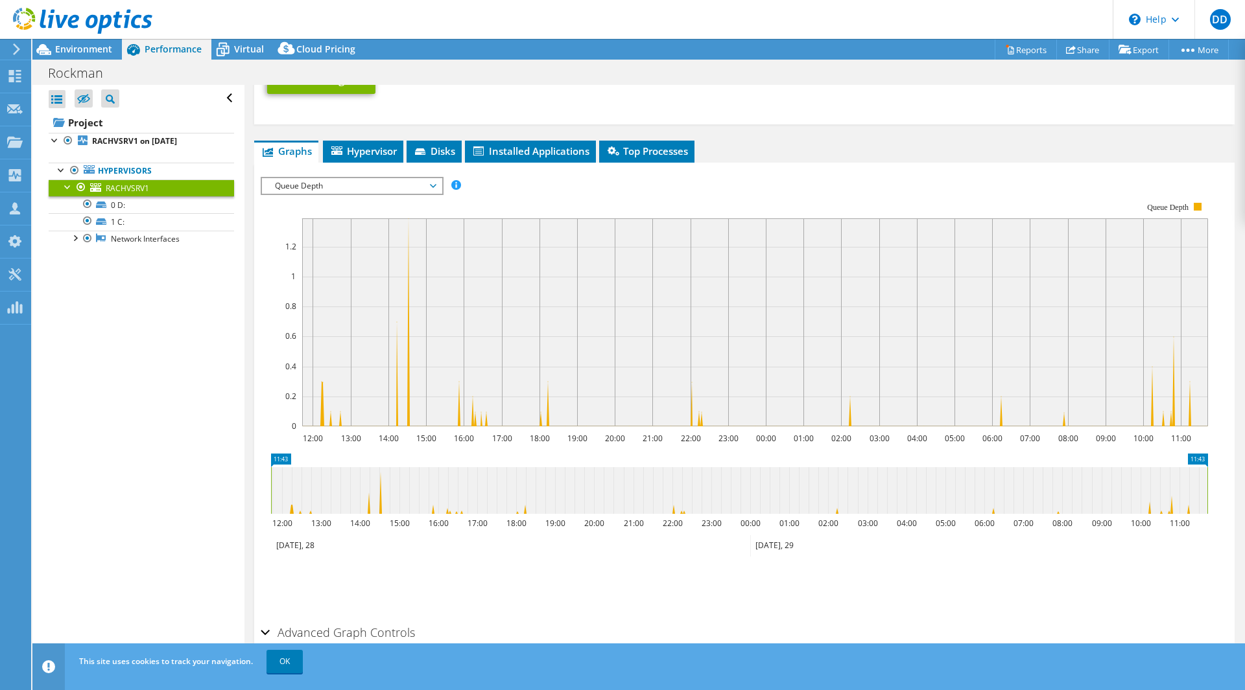
click at [342, 188] on span "Queue Depth" at bounding box center [351, 186] width 167 height 16
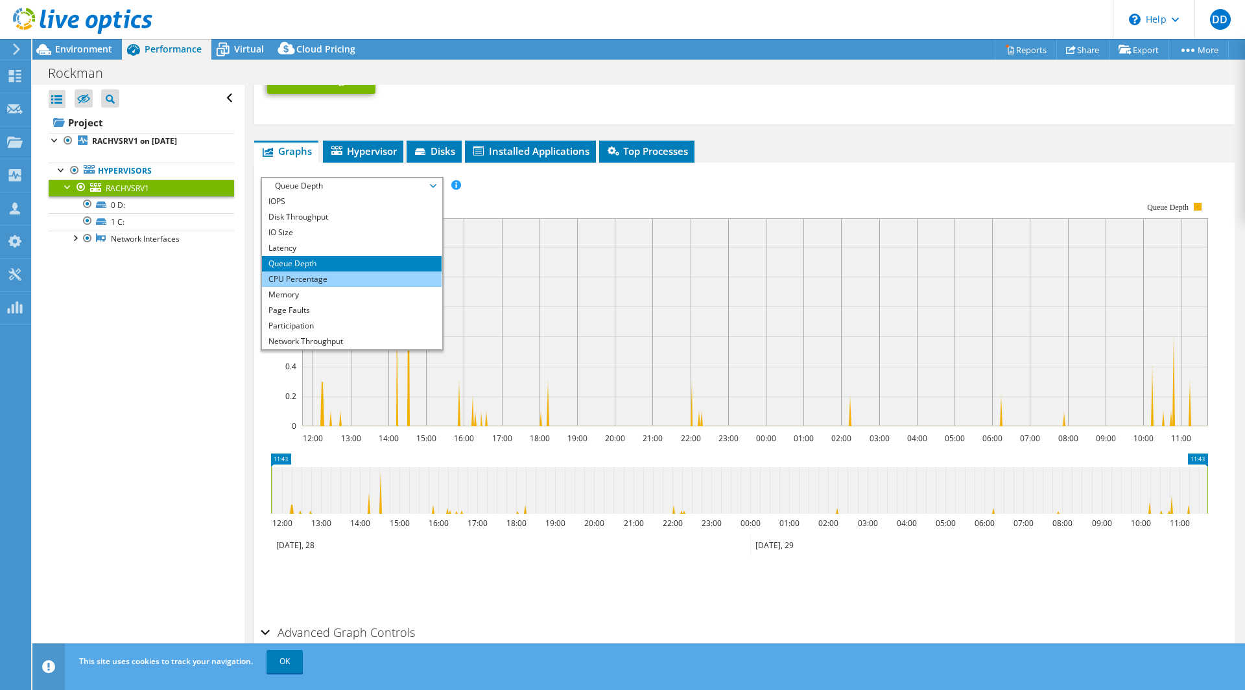
click at [309, 281] on li "CPU Percentage" at bounding box center [352, 280] width 180 height 16
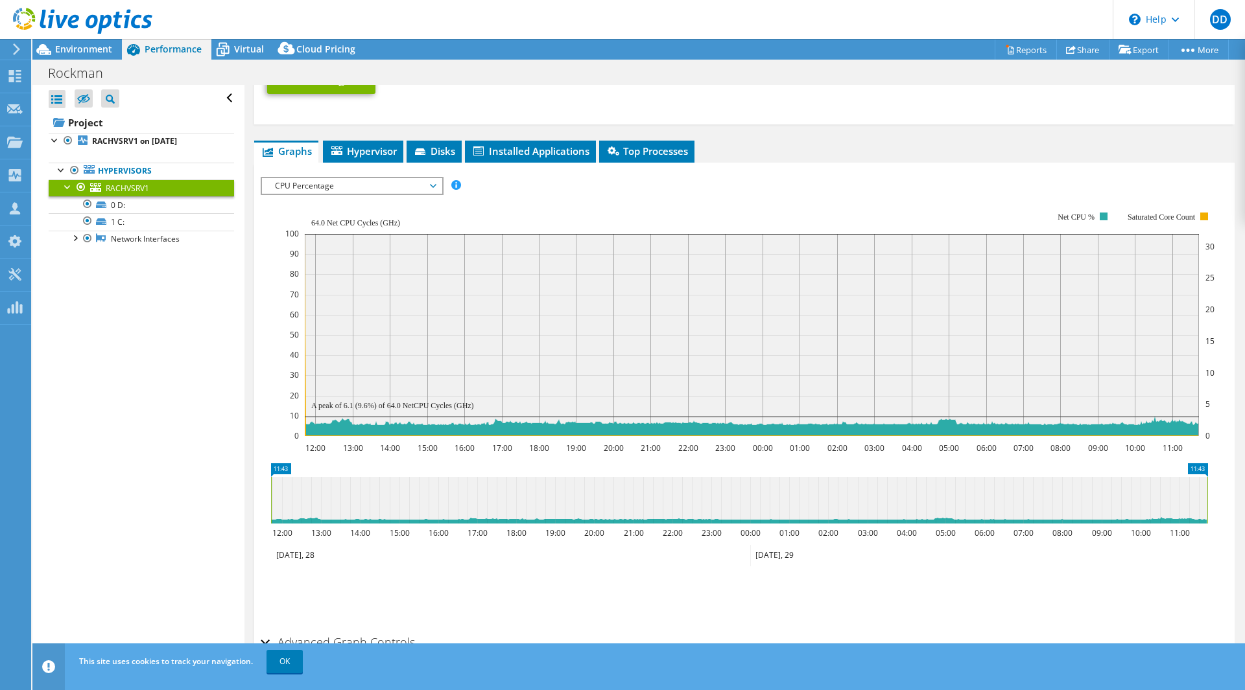
click at [347, 191] on span "CPU Percentage" at bounding box center [351, 186] width 167 height 16
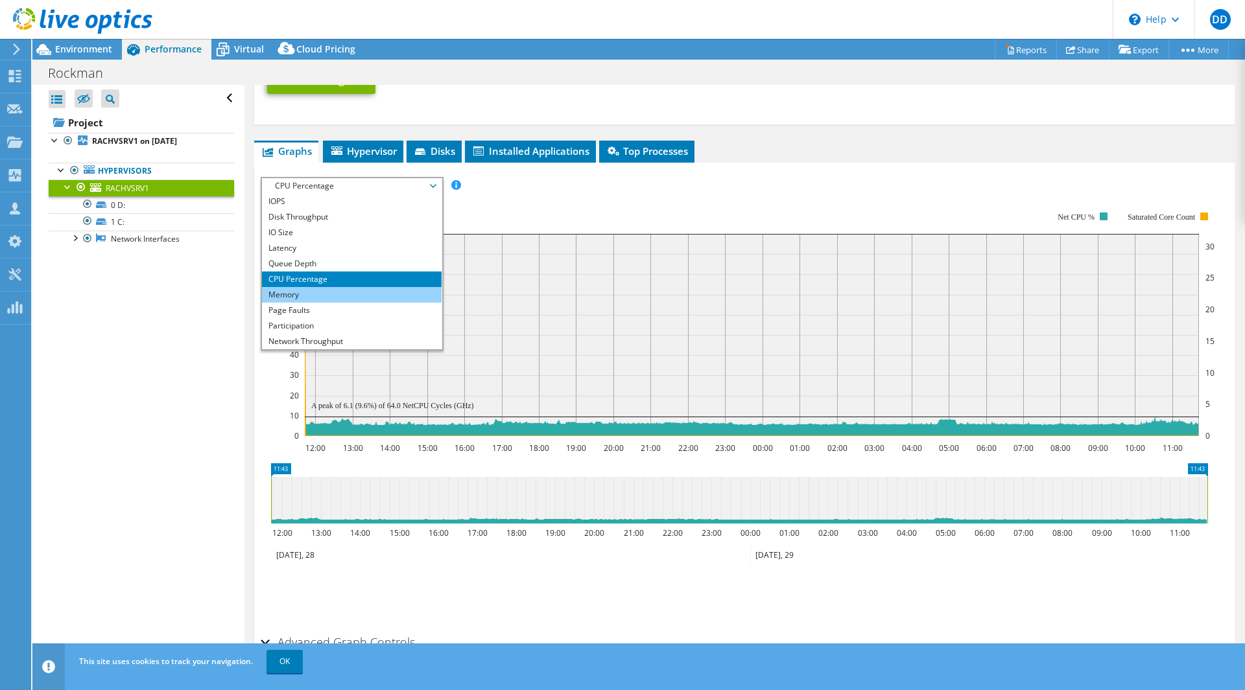
click at [309, 290] on li "Memory" at bounding box center [352, 295] width 180 height 16
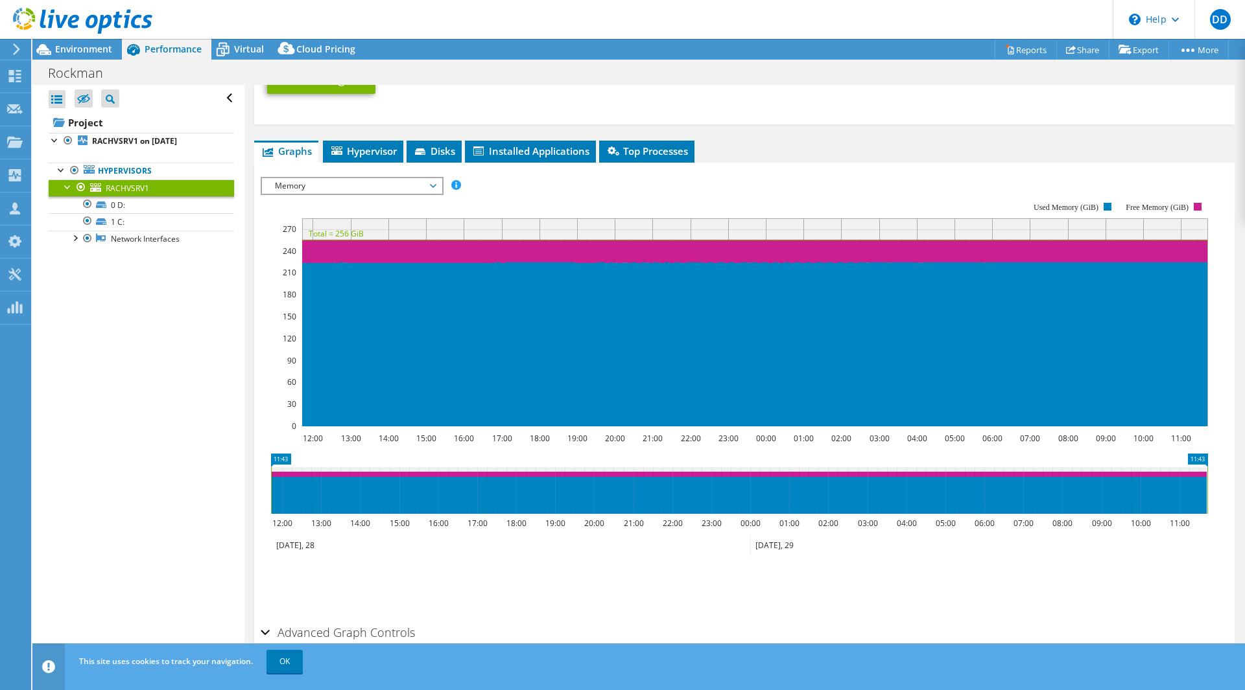
click at [333, 186] on span "Memory" at bounding box center [351, 186] width 167 height 16
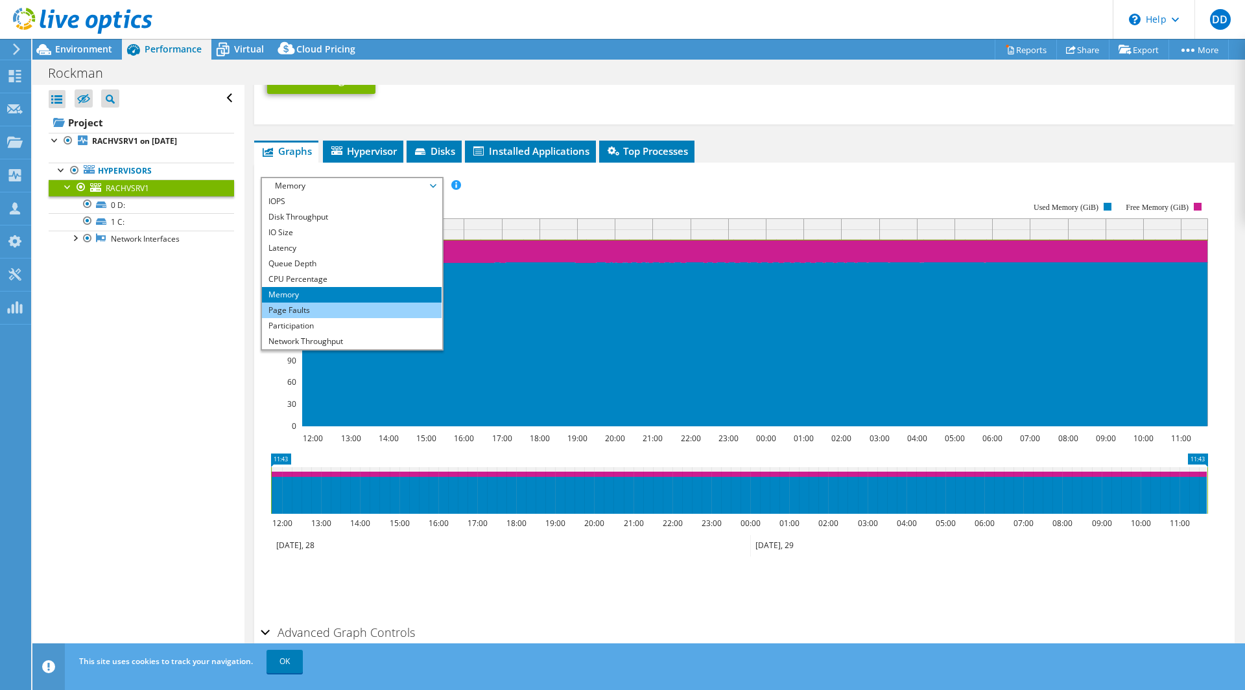
click at [292, 312] on li "Page Faults" at bounding box center [352, 311] width 180 height 16
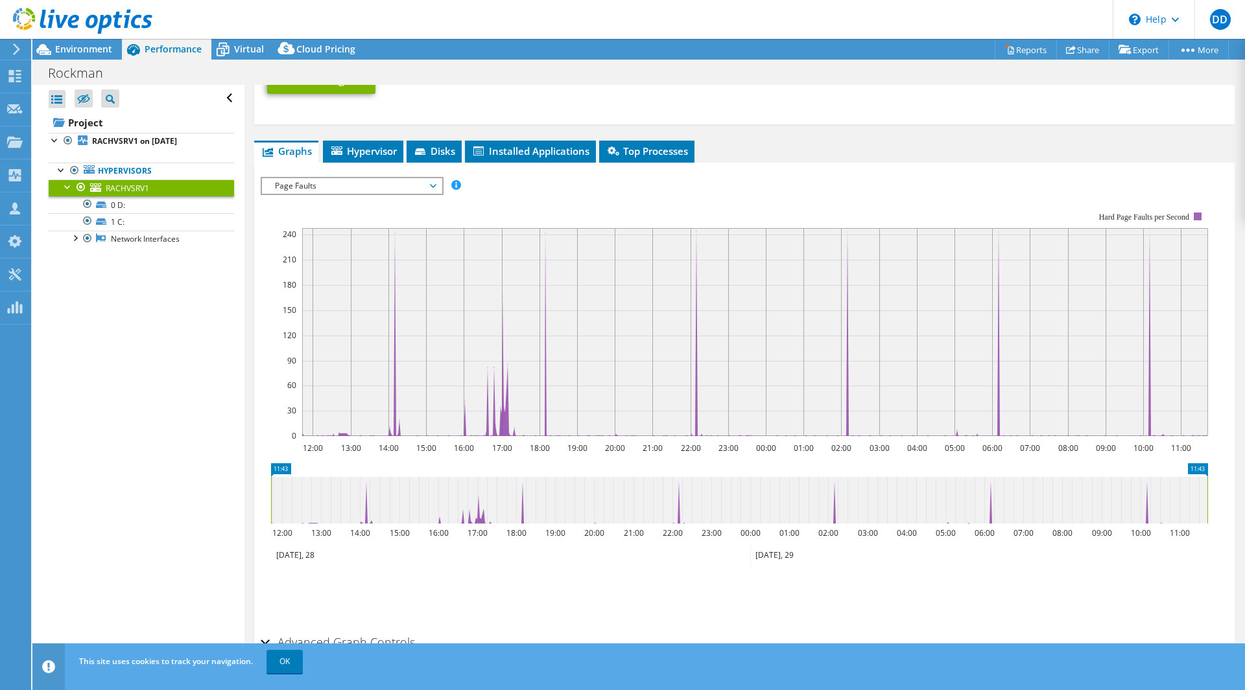
click at [324, 189] on span "Page Faults" at bounding box center [351, 186] width 167 height 16
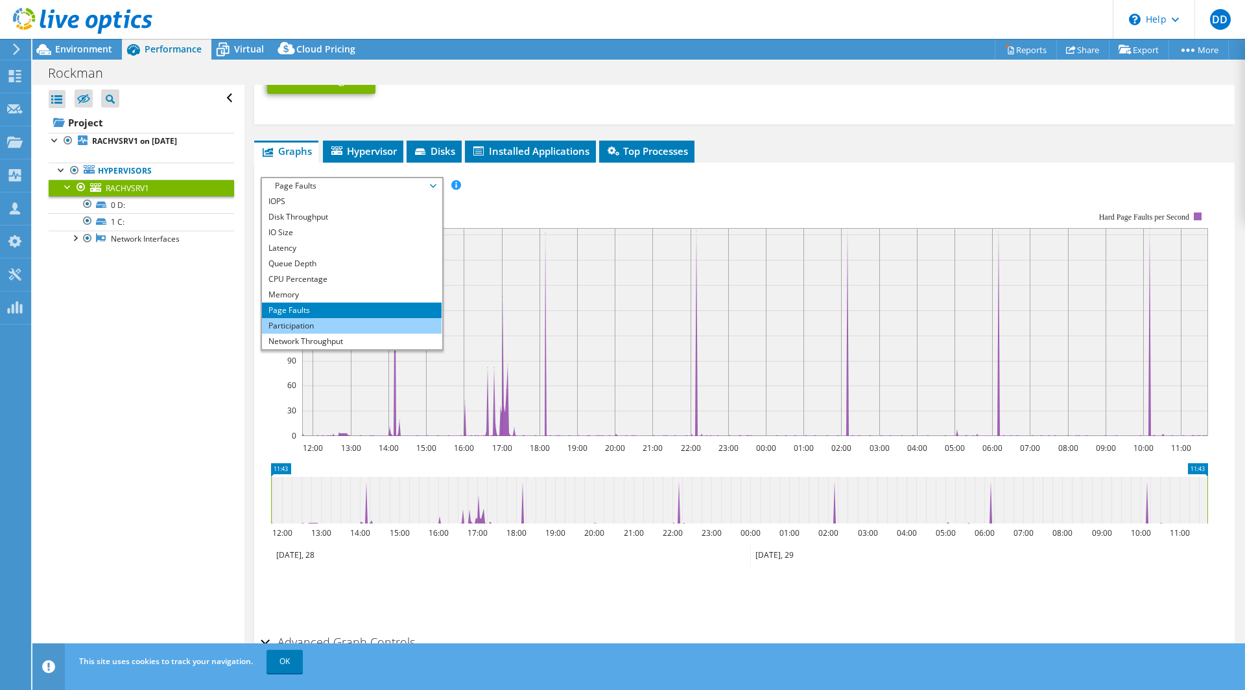
scroll to position [47, 0]
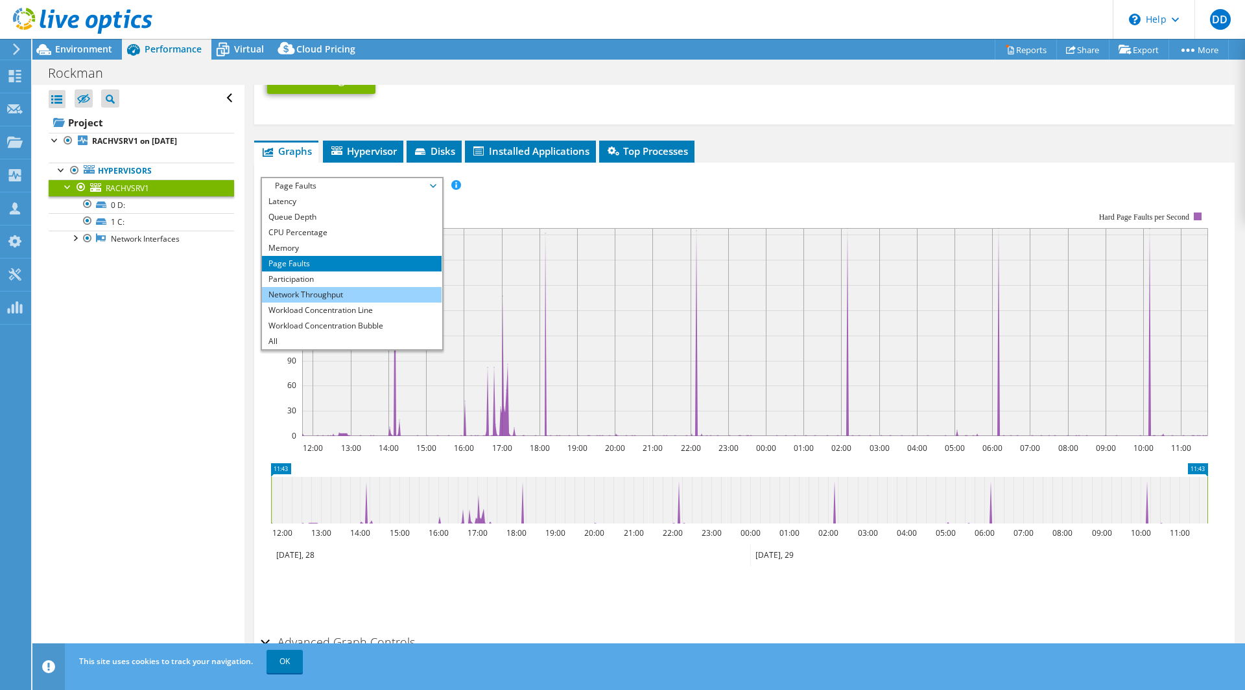
click at [309, 294] on li "Network Throughput" at bounding box center [352, 295] width 180 height 16
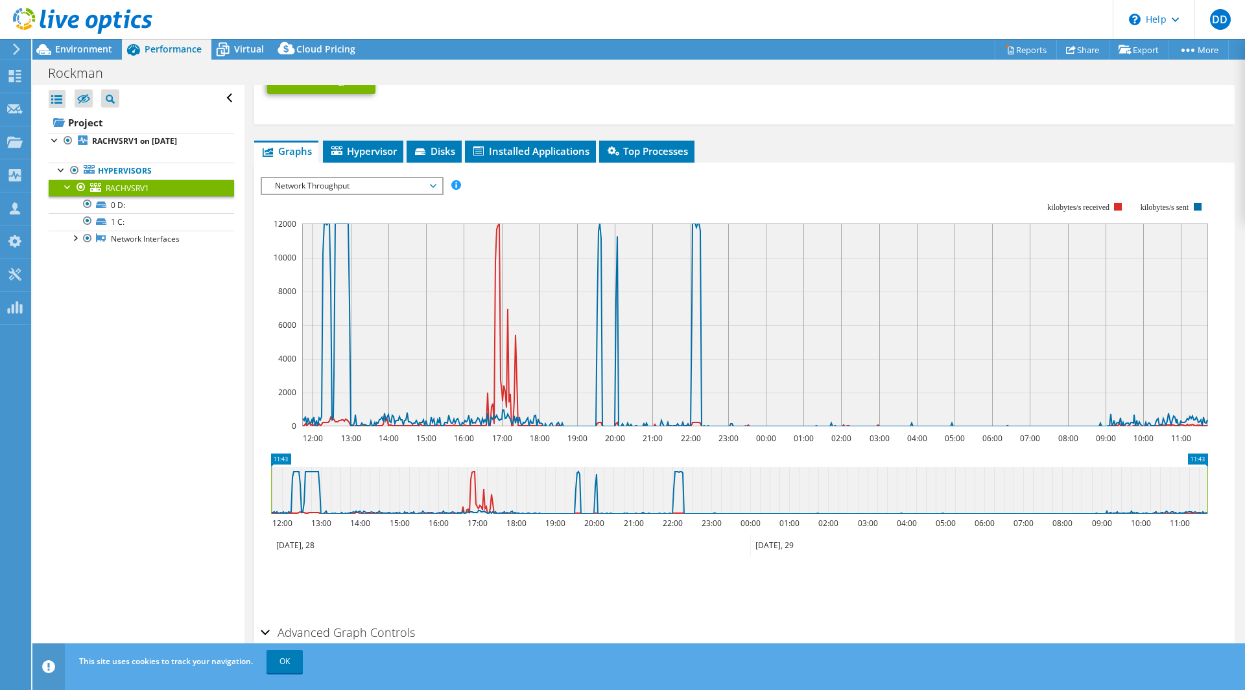
click at [421, 189] on span "Network Throughput" at bounding box center [351, 186] width 167 height 16
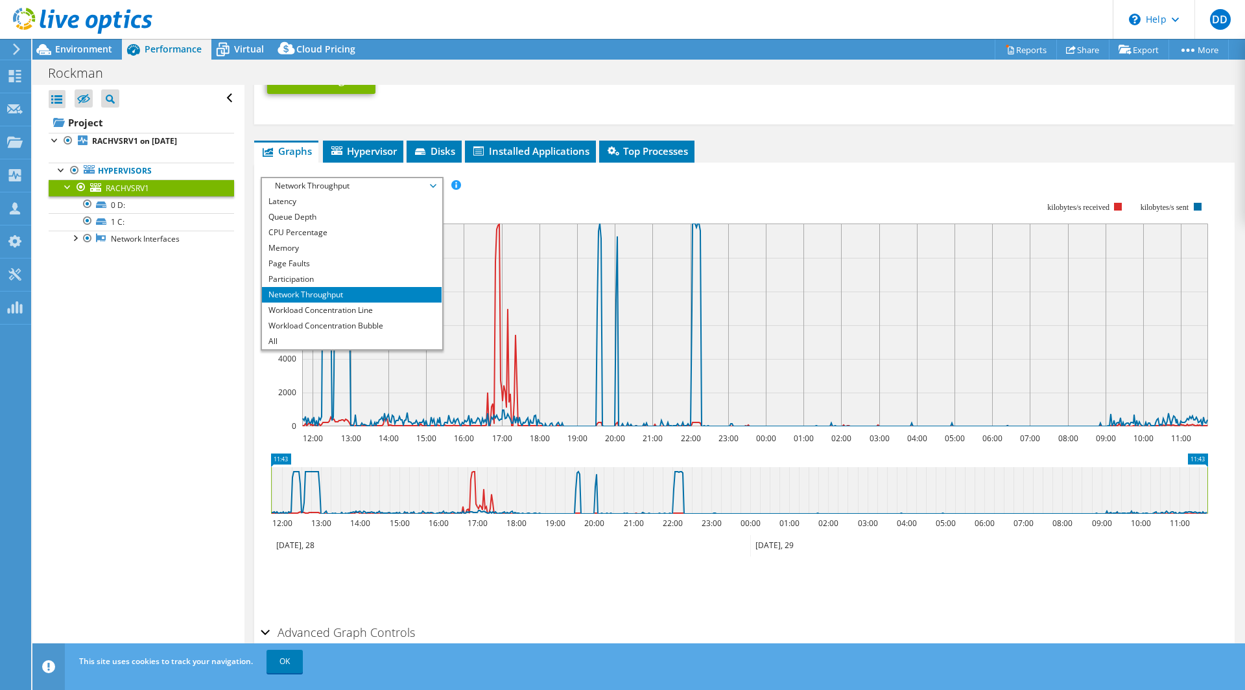
click at [539, 183] on div "IOPS Disk Throughput IO Size Latency Queue Depth CPU Percentage Memory Page Fau…" at bounding box center [744, 186] width 967 height 18
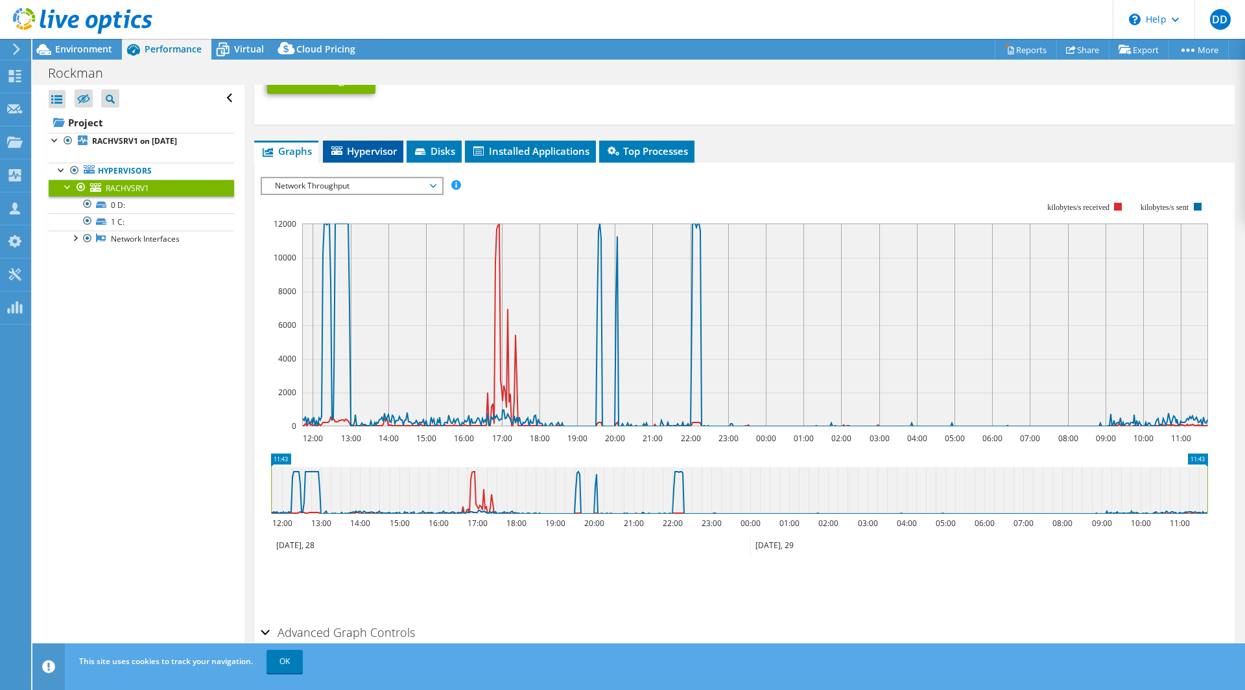
click at [372, 150] on span "Hypervisor" at bounding box center [362, 151] width 67 height 13
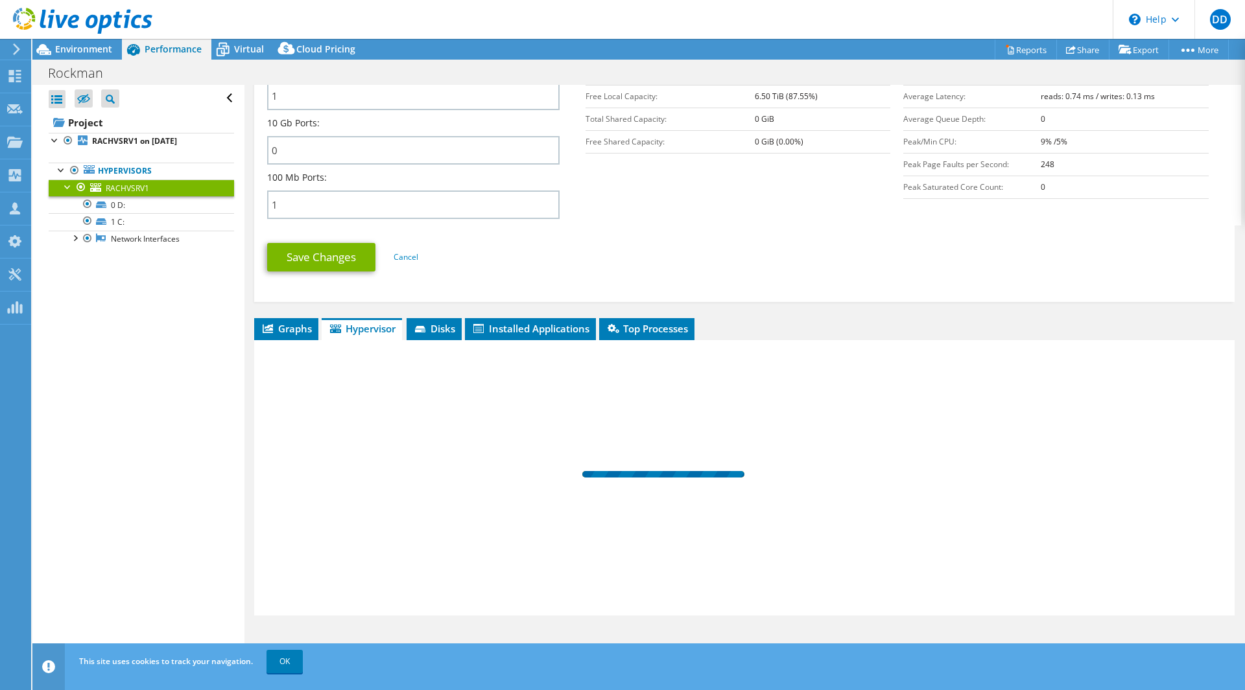
scroll to position [549, 0]
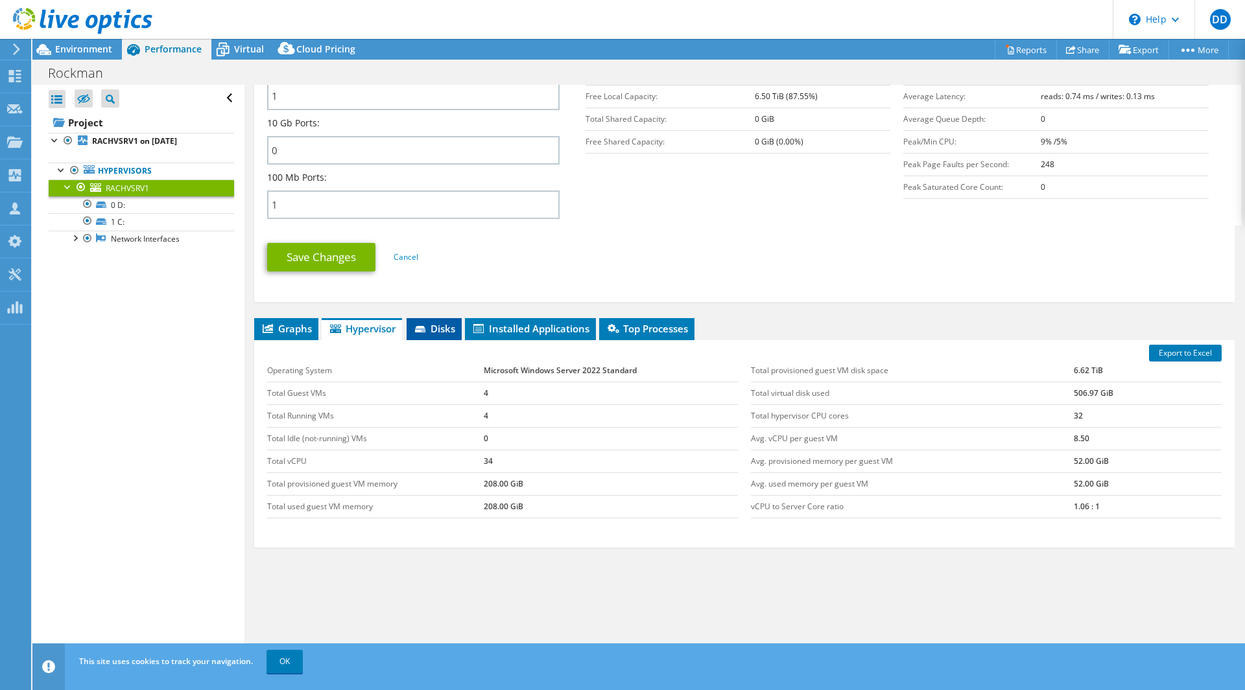
click at [447, 329] on span "Disks" at bounding box center [434, 328] width 42 height 13
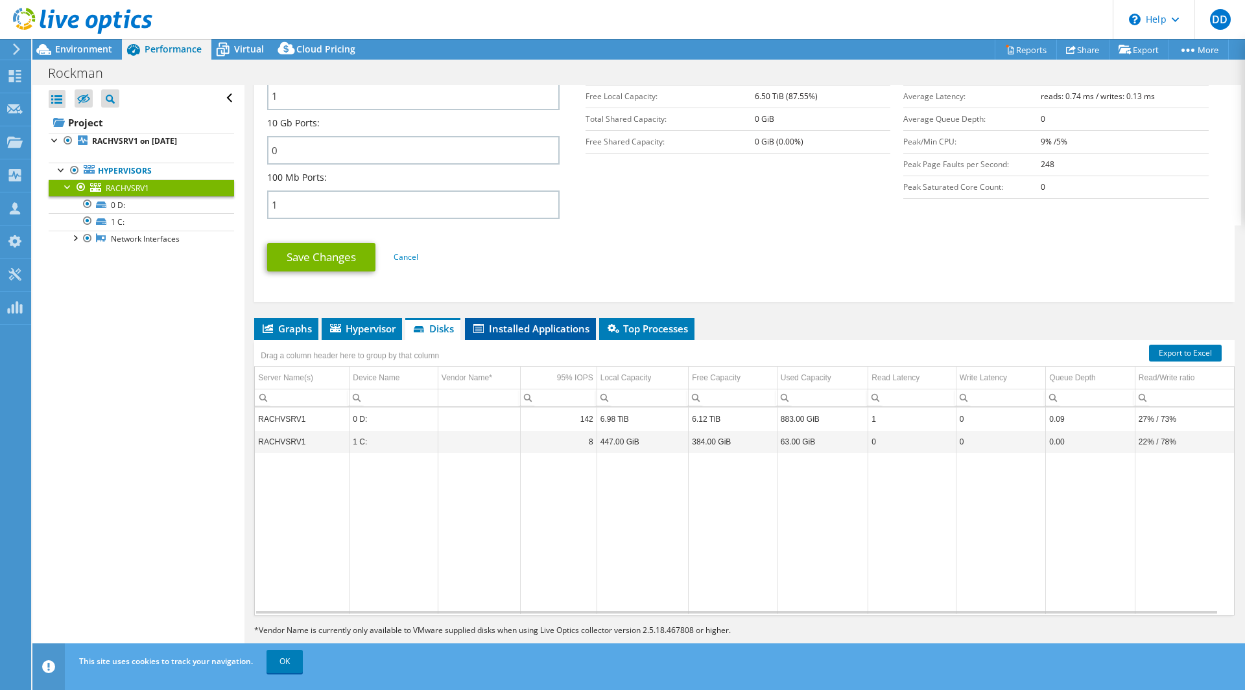
click at [551, 326] on span "Installed Applications" at bounding box center [530, 328] width 118 height 13
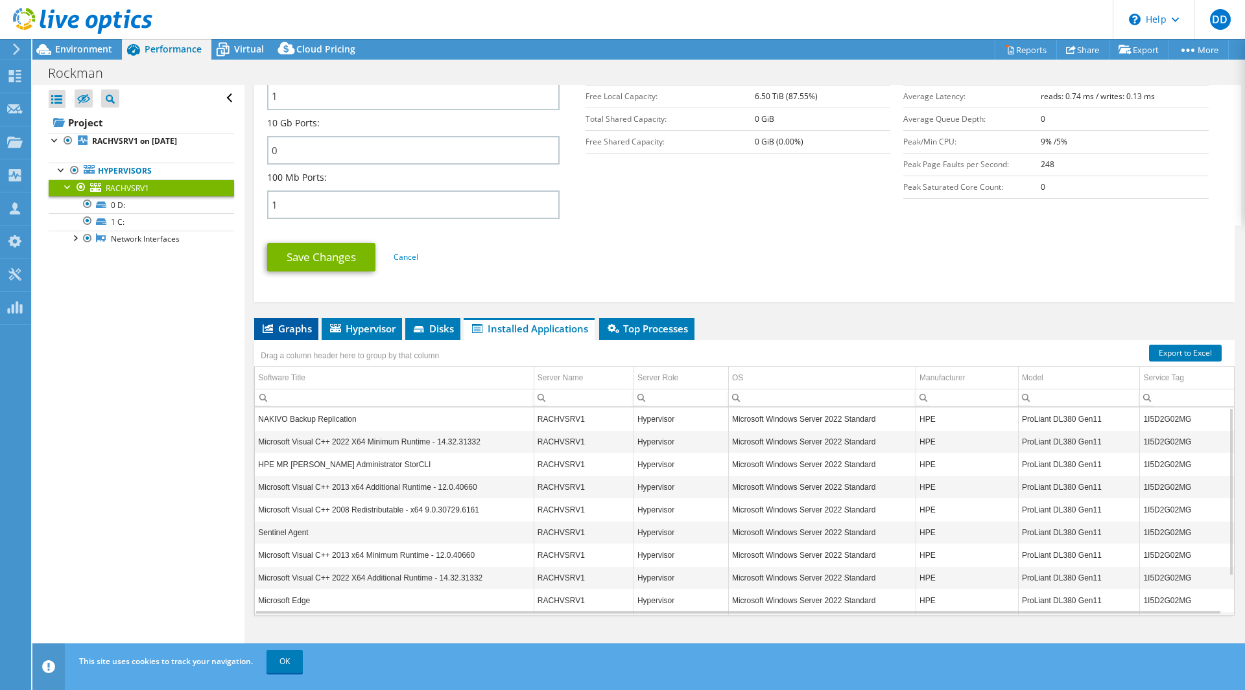
click at [300, 322] on span "Graphs" at bounding box center [286, 328] width 51 height 13
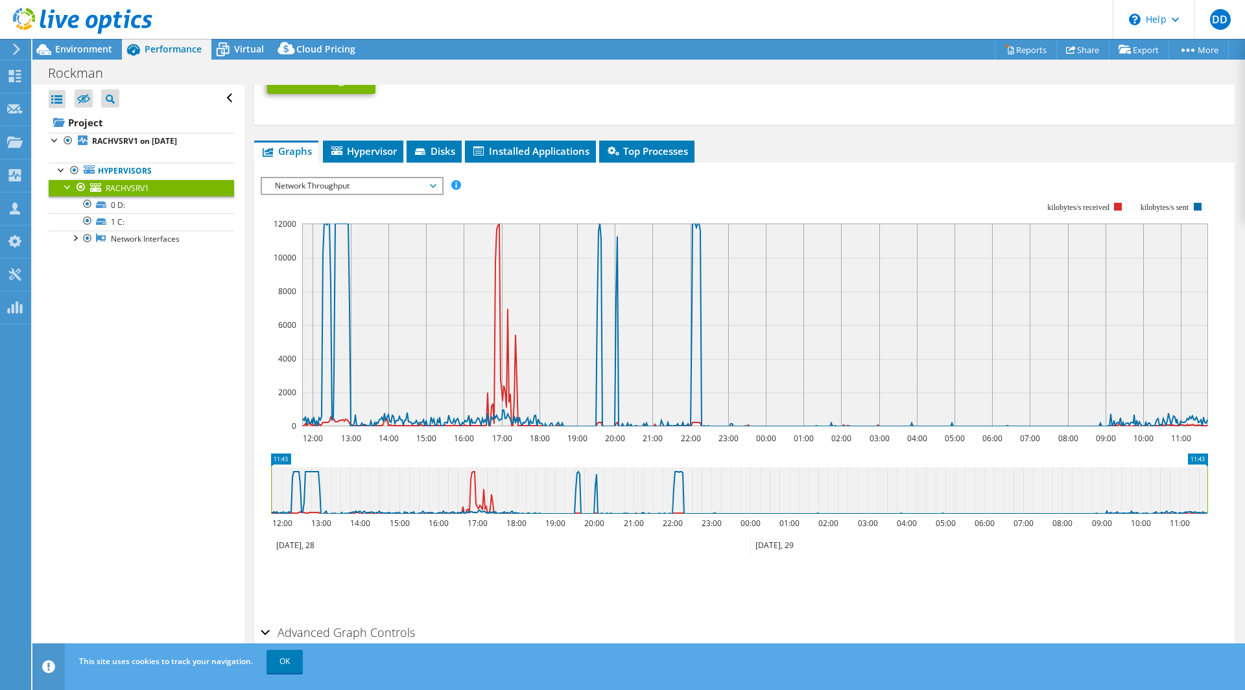
click at [415, 178] on span "Network Throughput" at bounding box center [351, 186] width 167 height 16
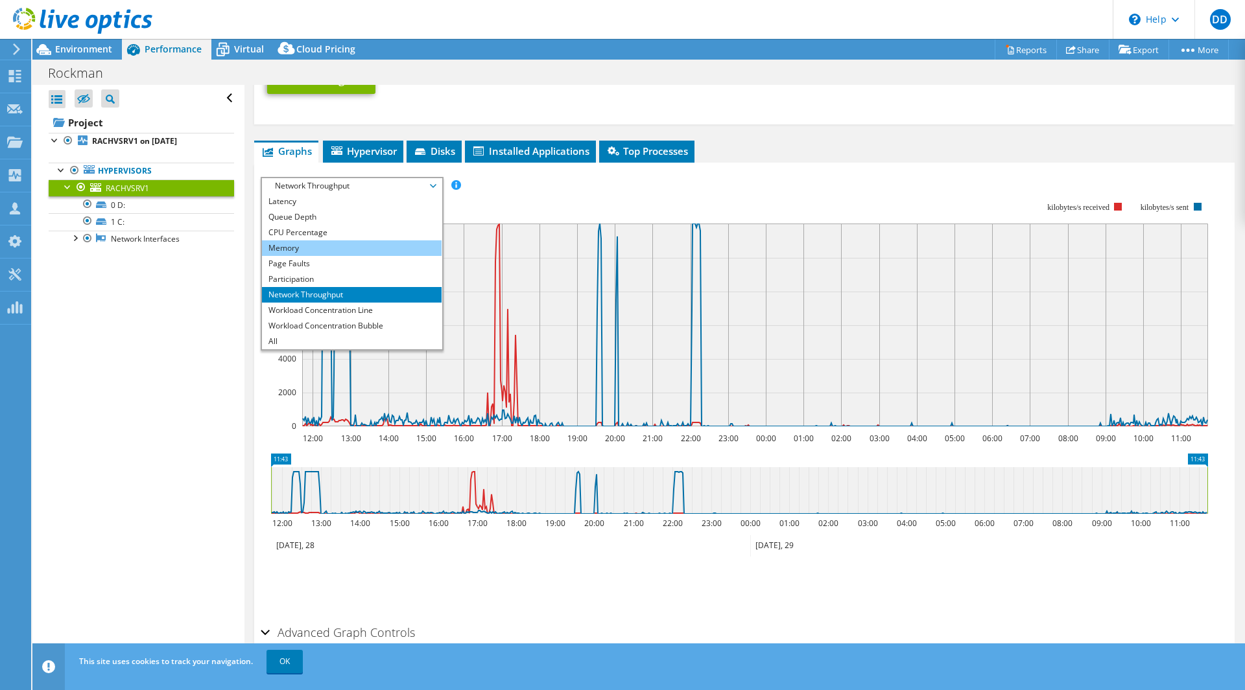
click at [345, 246] on li "Memory" at bounding box center [352, 249] width 180 height 16
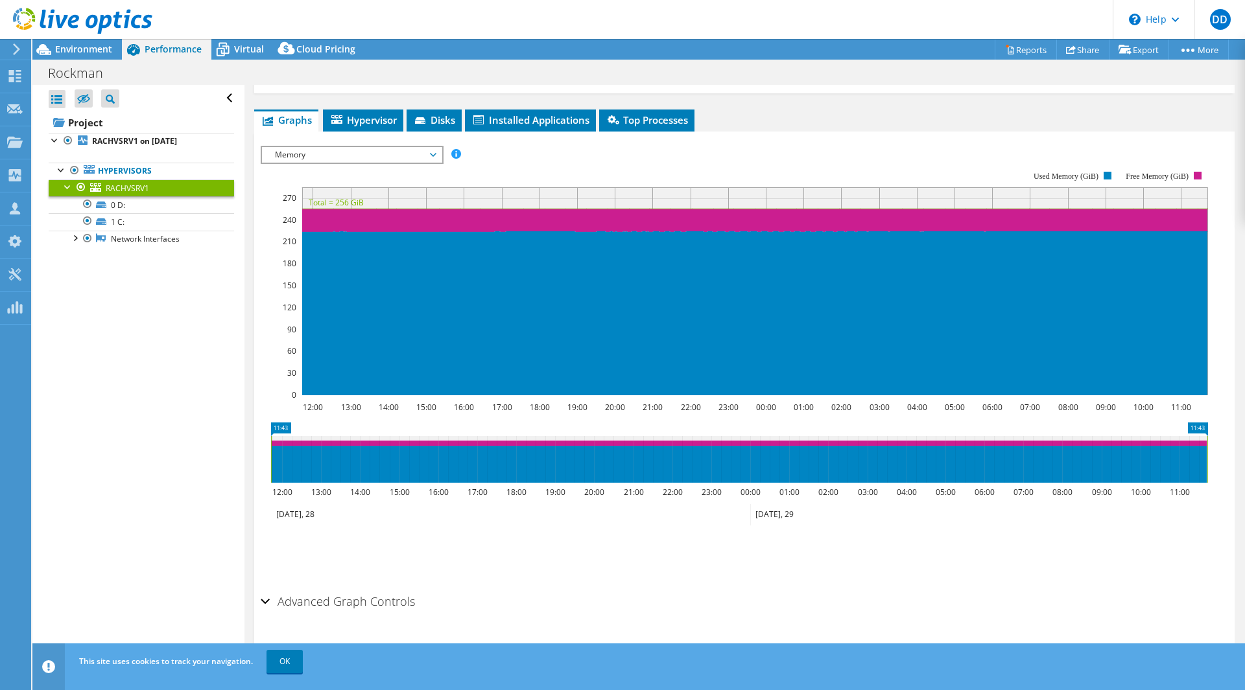
scroll to position [758, 0]
click at [358, 147] on span "Memory" at bounding box center [351, 155] width 167 height 16
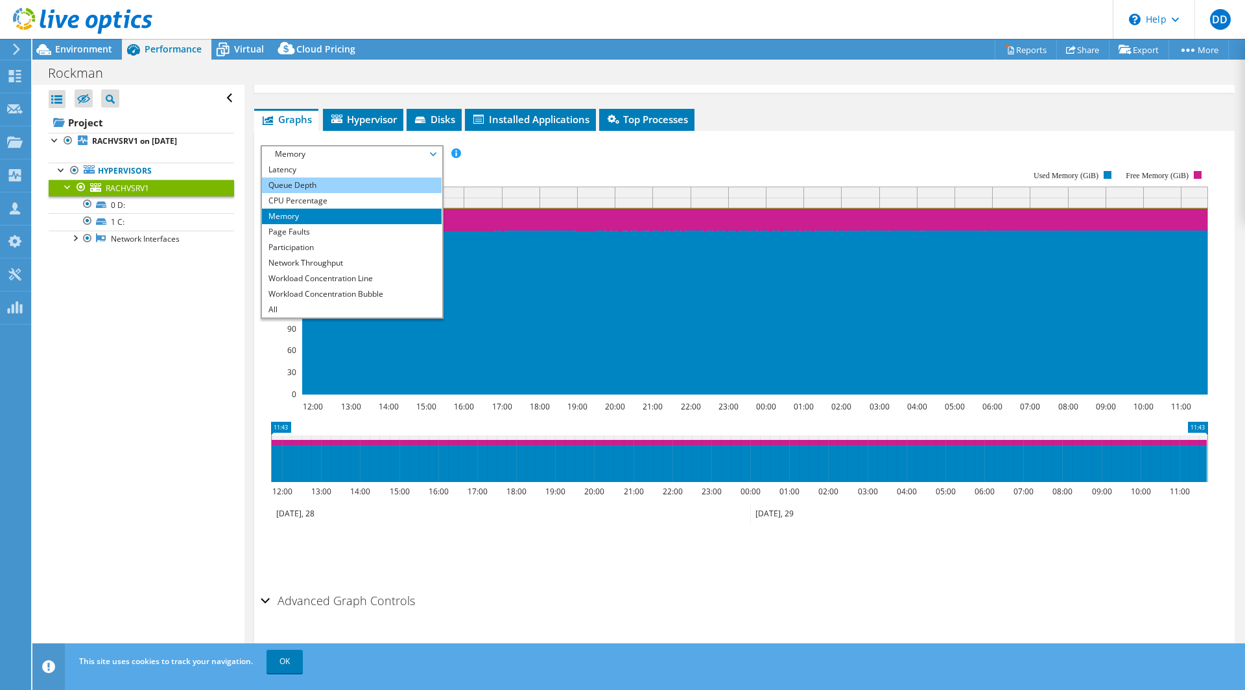
click at [329, 181] on li "Queue Depth" at bounding box center [352, 186] width 180 height 16
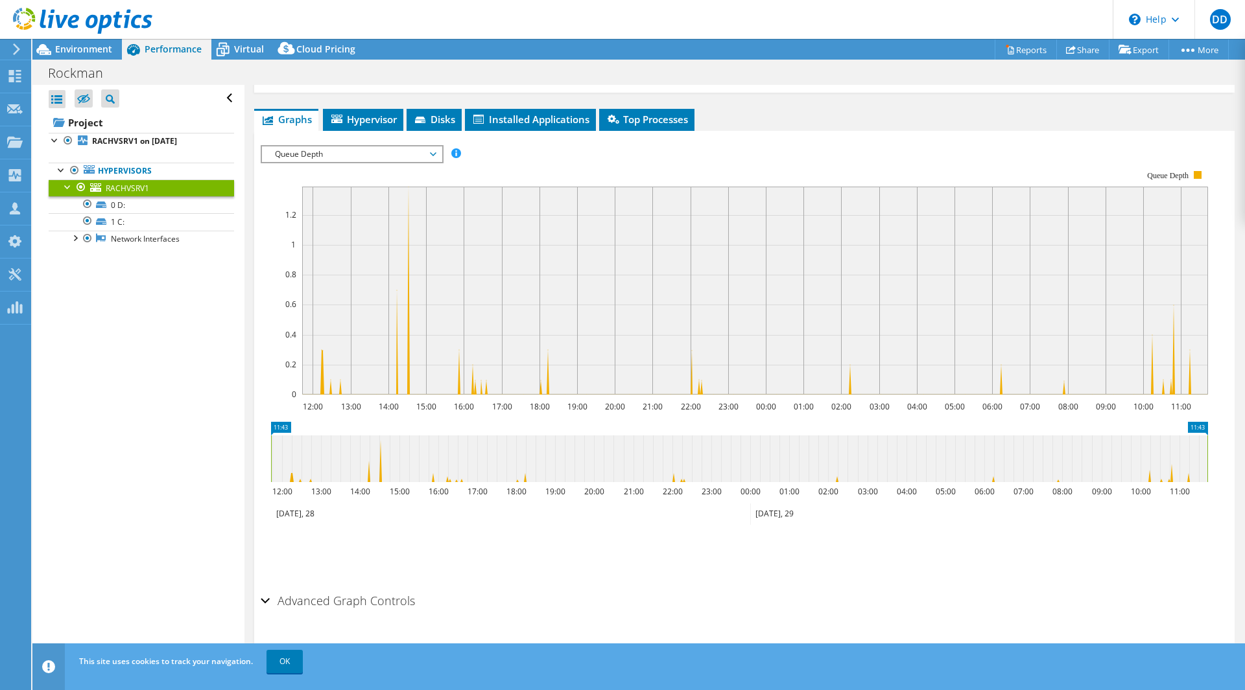
click at [359, 151] on span "Queue Depth" at bounding box center [351, 155] width 167 height 16
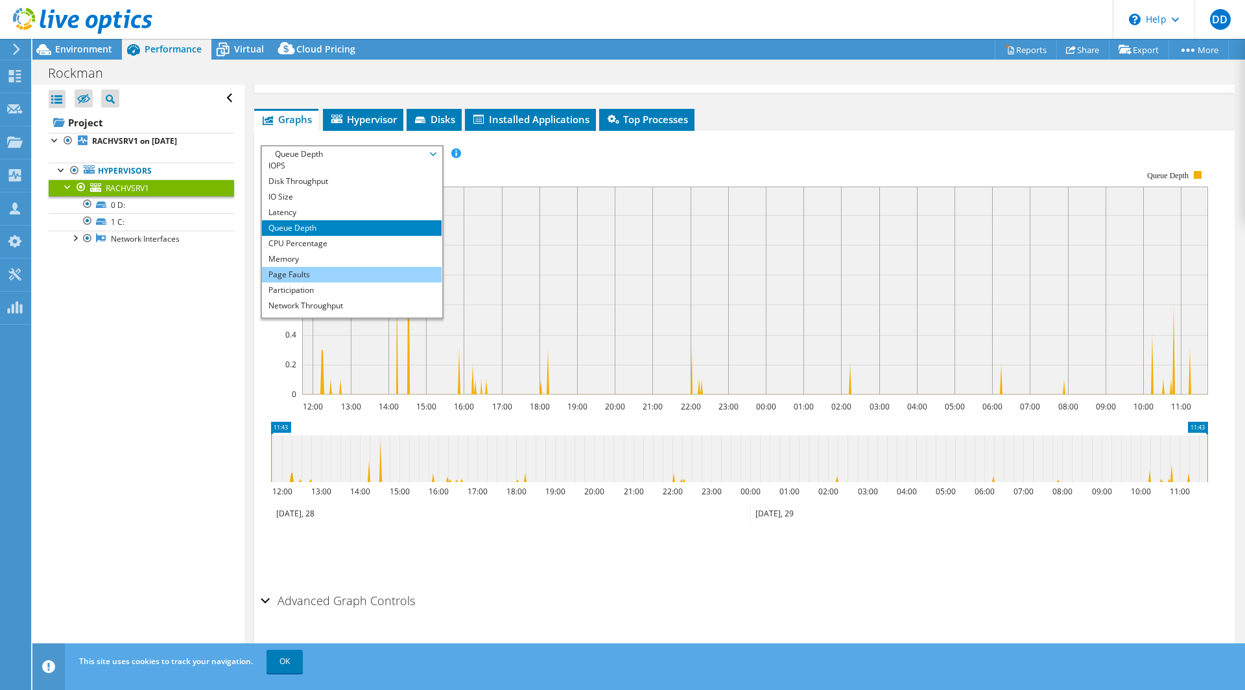
scroll to position [0, 0]
click at [319, 219] on li "Latency" at bounding box center [352, 217] width 180 height 16
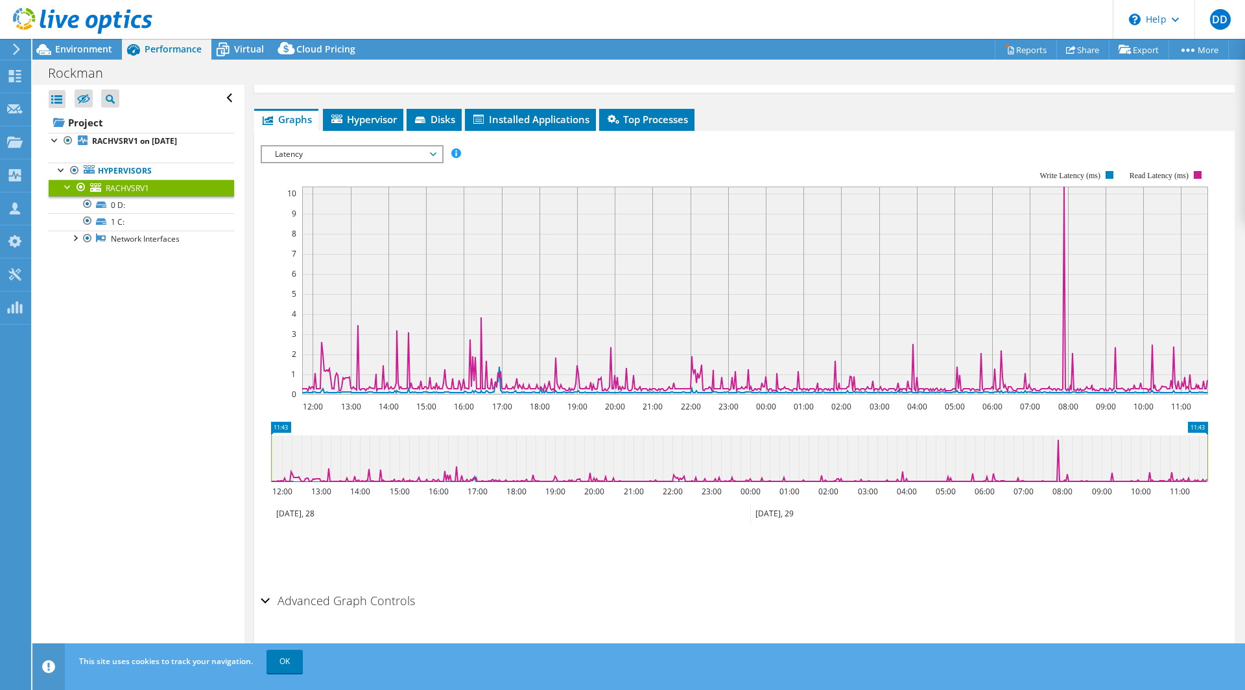
click at [417, 158] on span "Latency" at bounding box center [351, 155] width 167 height 16
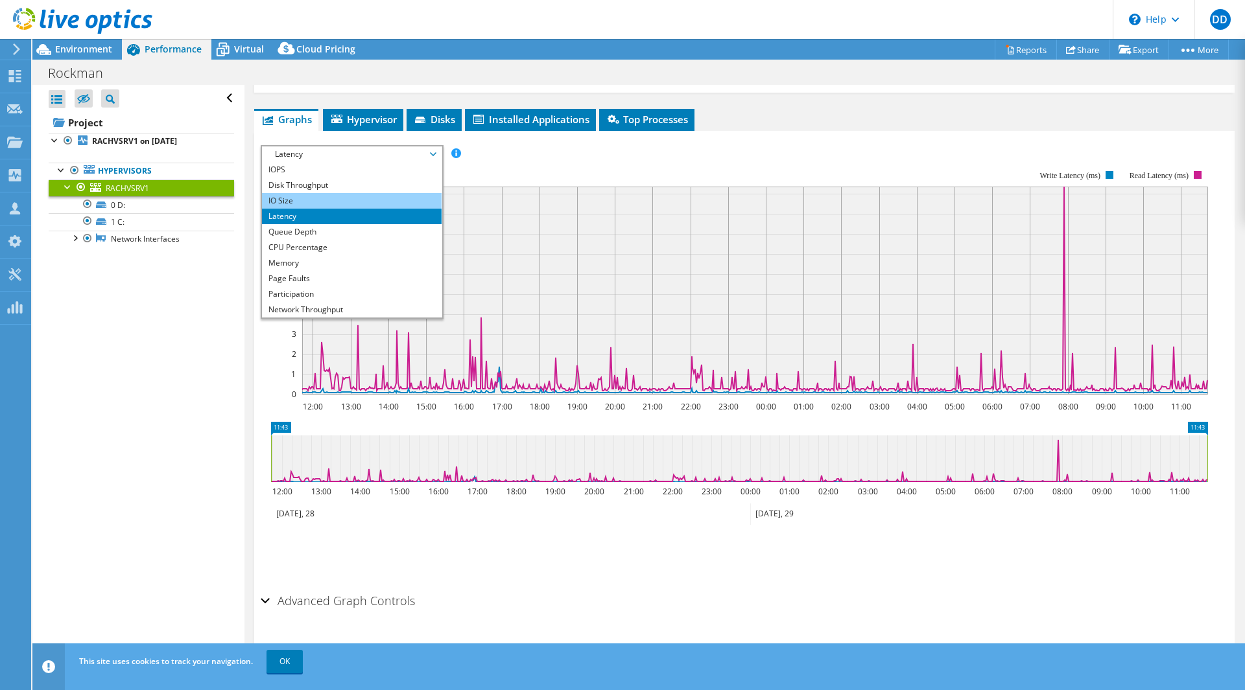
click at [360, 202] on li "IO Size" at bounding box center [352, 201] width 180 height 16
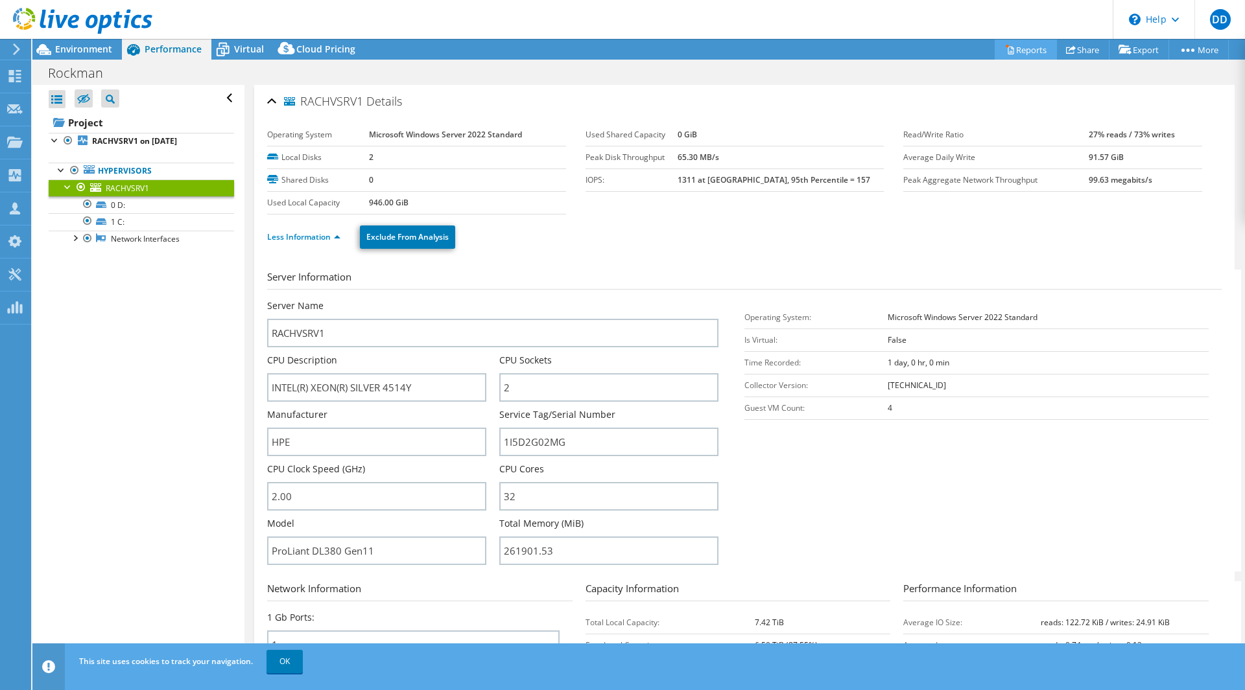
click at [1031, 48] on link "Reports" at bounding box center [1025, 50] width 62 height 20
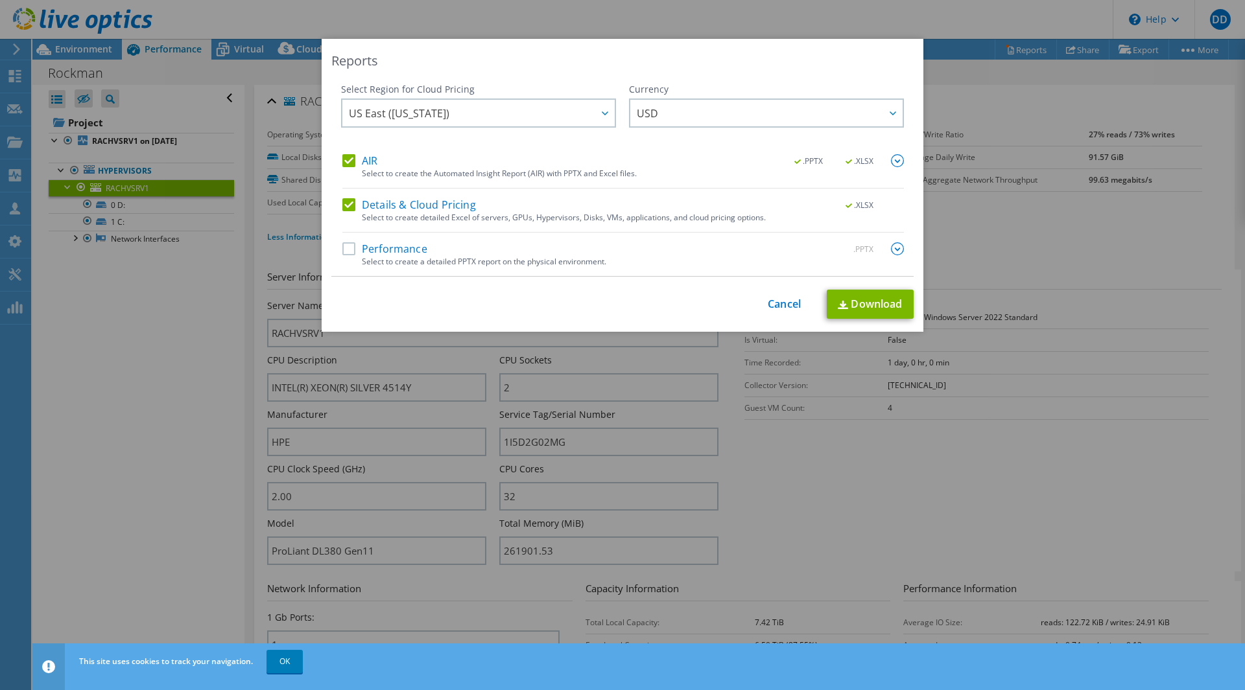
click at [393, 246] on label "Performance" at bounding box center [384, 248] width 85 height 13
click at [0, 0] on input "Performance" at bounding box center [0, 0] width 0 height 0
click at [892, 250] on img at bounding box center [897, 248] width 13 height 13
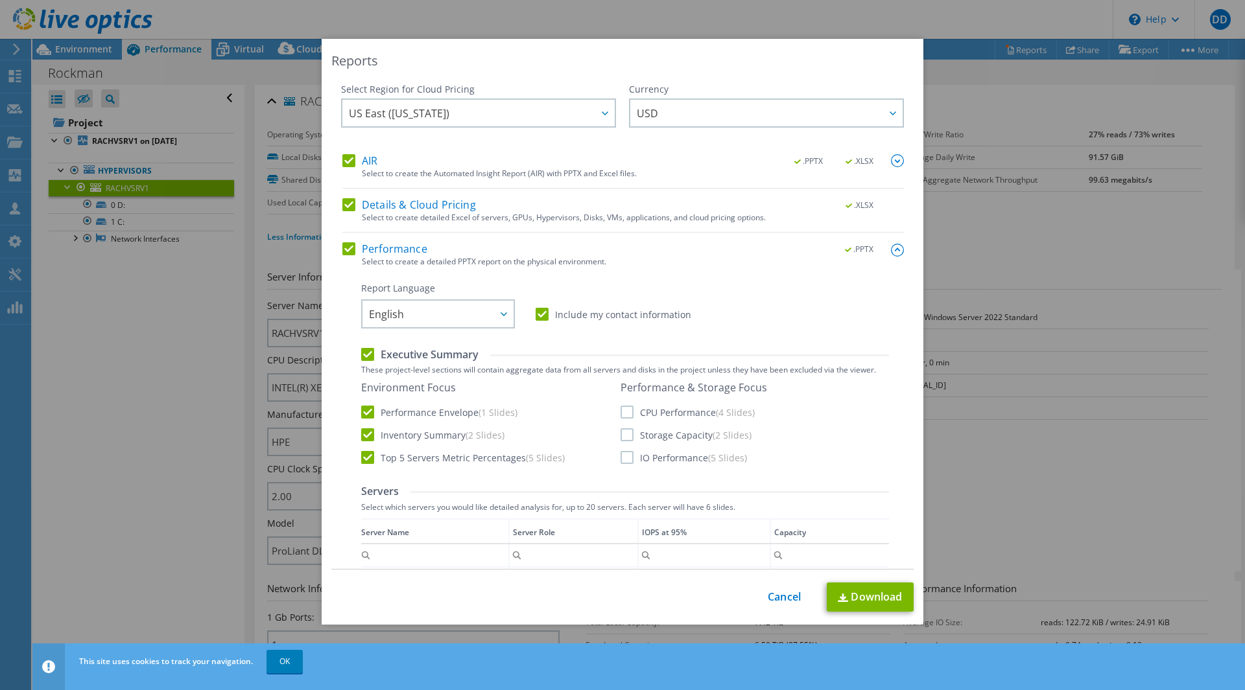
scroll to position [200, 0]
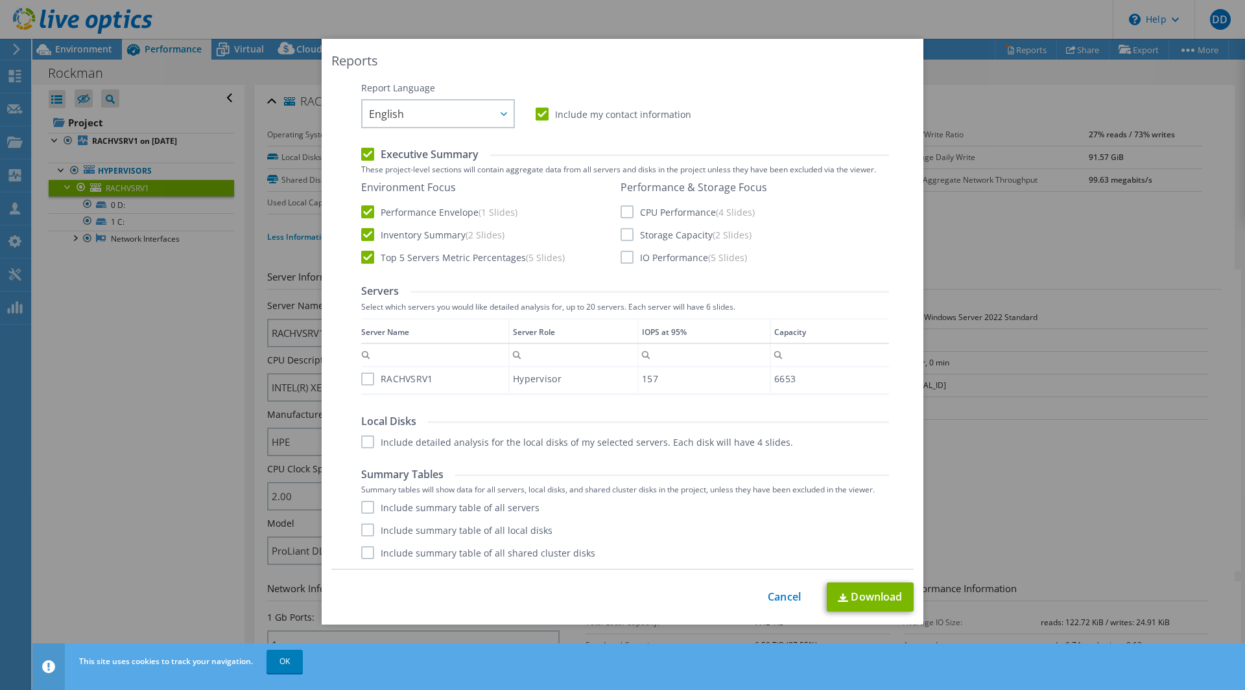
click at [364, 388] on div "RACHVSRV1" at bounding box center [434, 379] width 147 height 23
click at [365, 379] on label "RACHVSRV1" at bounding box center [397, 379] width 72 height 13
click at [0, 0] on input "RACHVSRV1" at bounding box center [0, 0] width 0 height 0
click at [872, 599] on link "Download" at bounding box center [870, 597] width 87 height 29
click at [773, 600] on link "Cancel" at bounding box center [784, 597] width 33 height 12
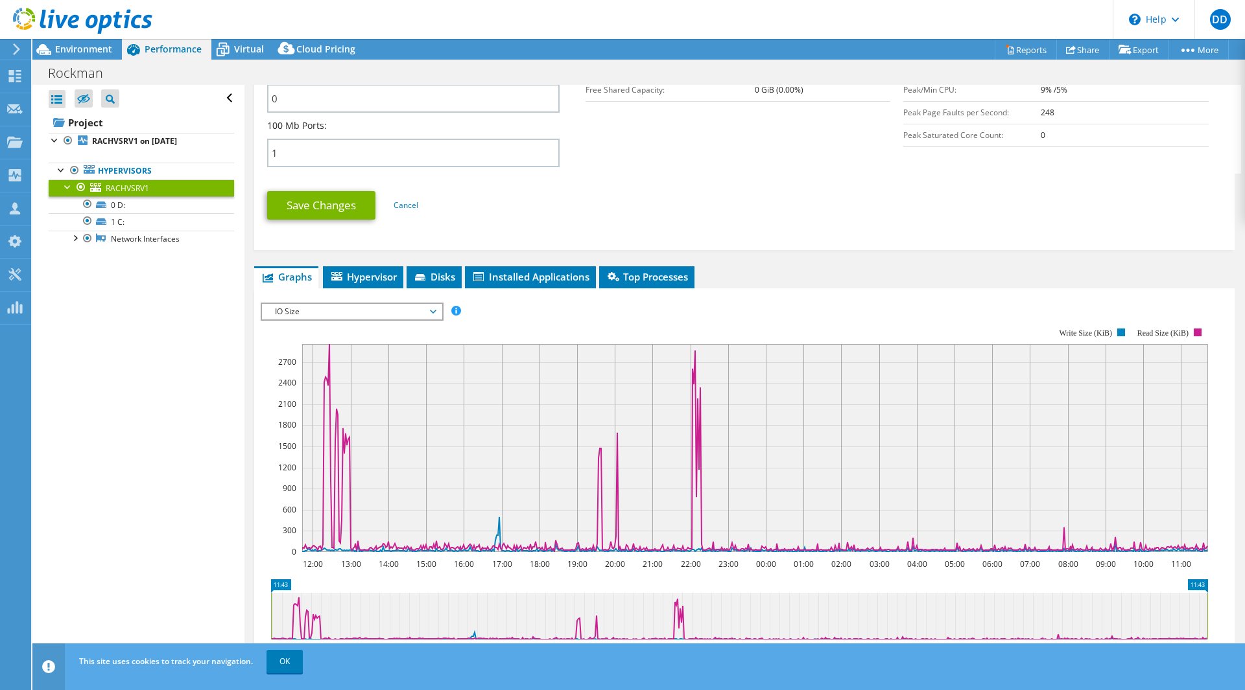
scroll to position [602, 0]
click at [364, 309] on span "IO Size" at bounding box center [351, 311] width 167 height 16
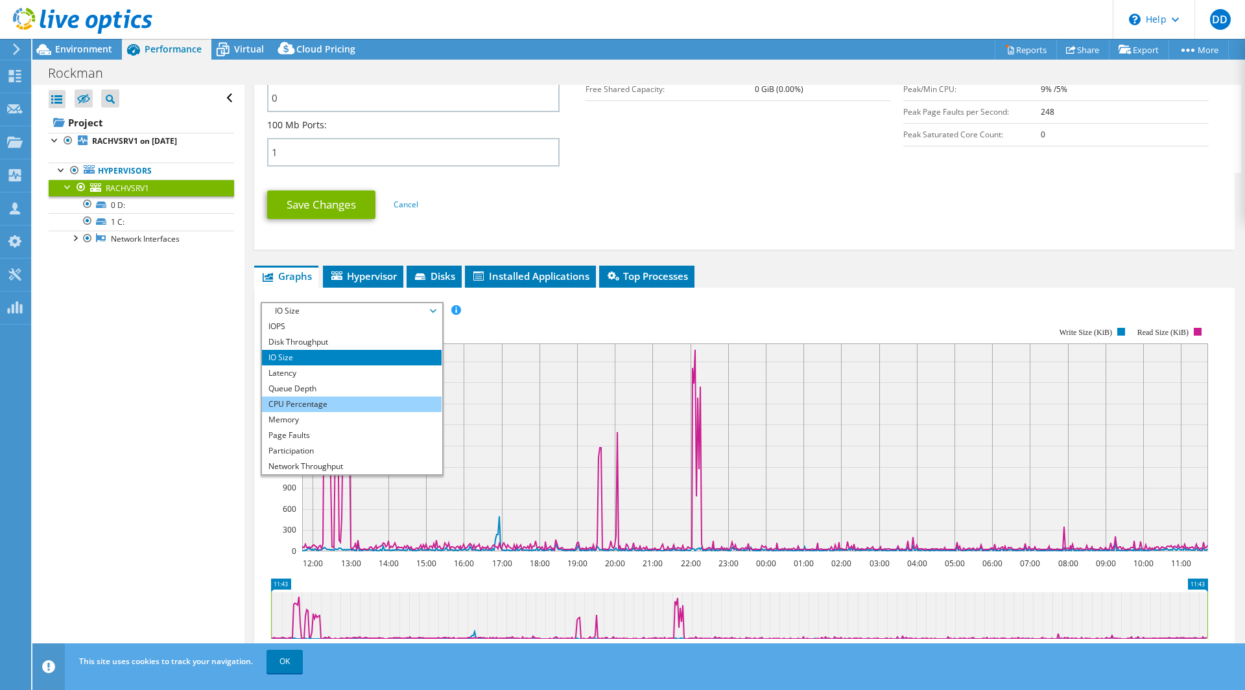
click at [330, 404] on li "CPU Percentage" at bounding box center [352, 405] width 180 height 16
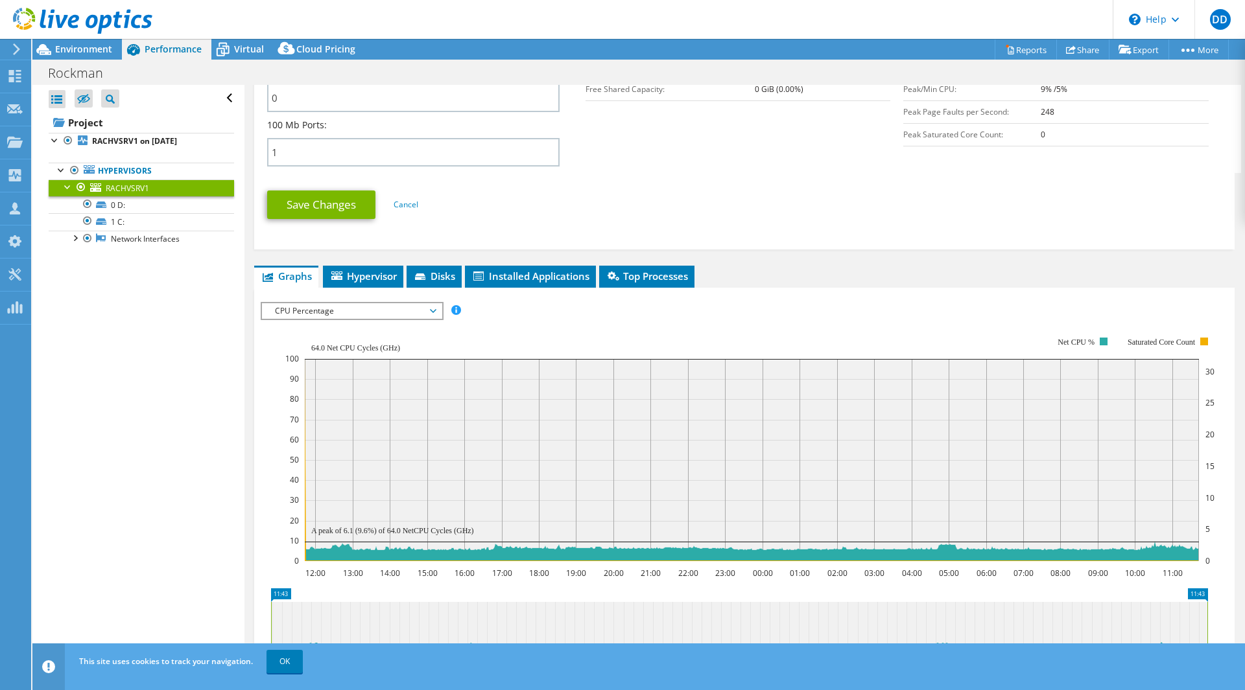
click at [392, 312] on span "CPU Percentage" at bounding box center [351, 311] width 167 height 16
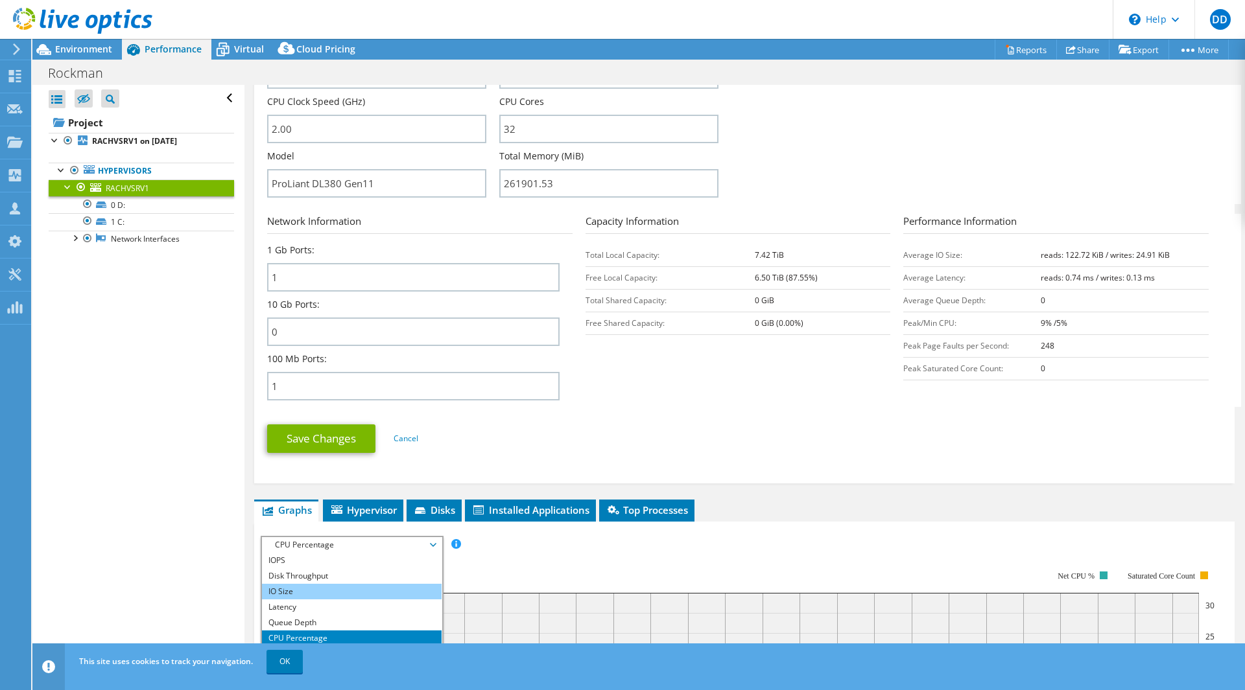
scroll to position [367, 0]
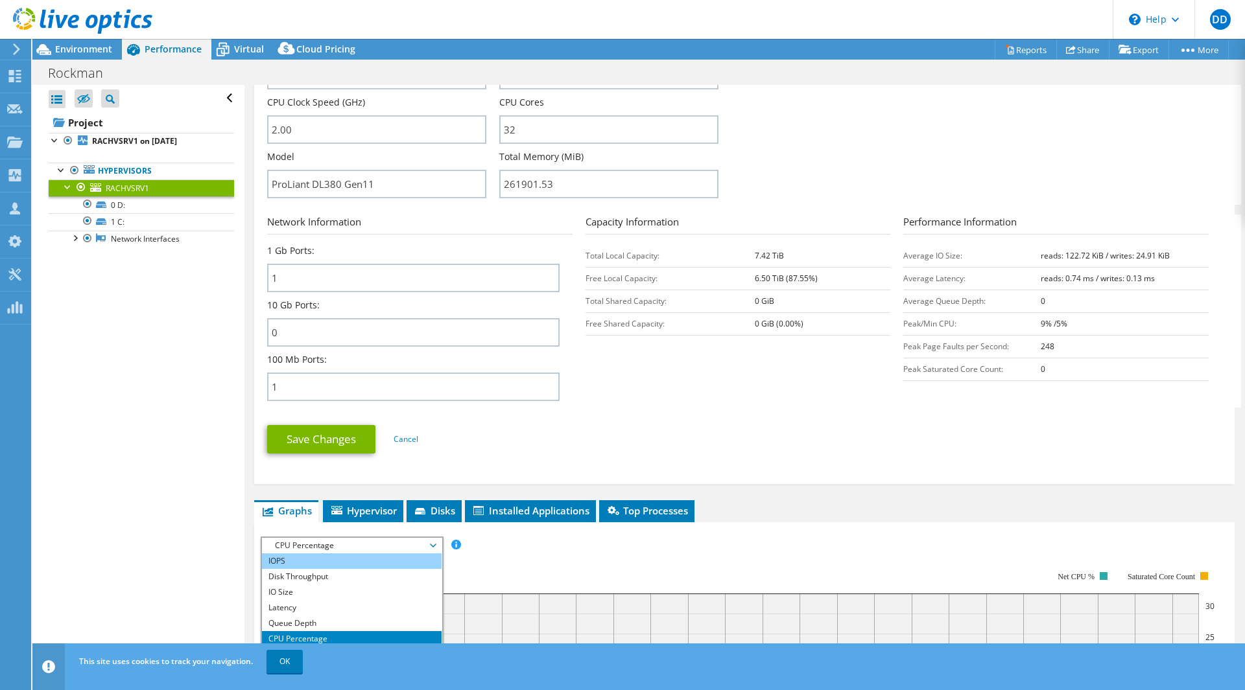
click at [304, 559] on li "IOPS" at bounding box center [352, 562] width 180 height 16
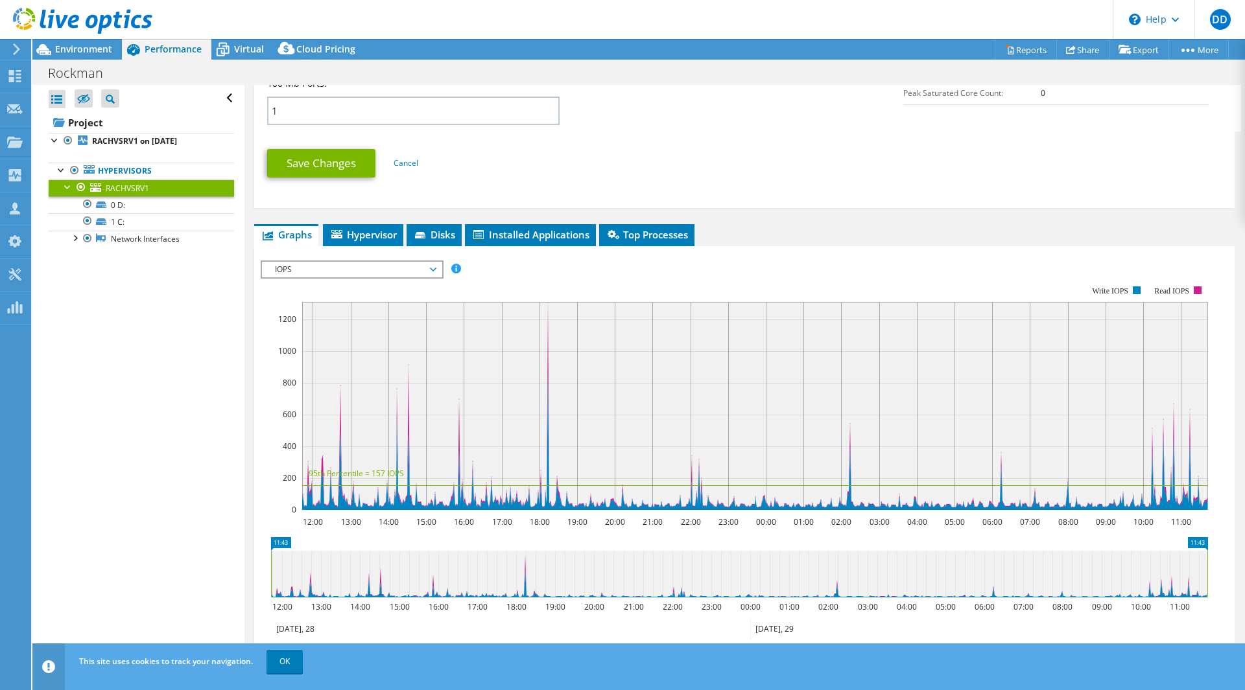
scroll to position [644, 0]
click at [382, 266] on span "IOPS" at bounding box center [351, 269] width 167 height 16
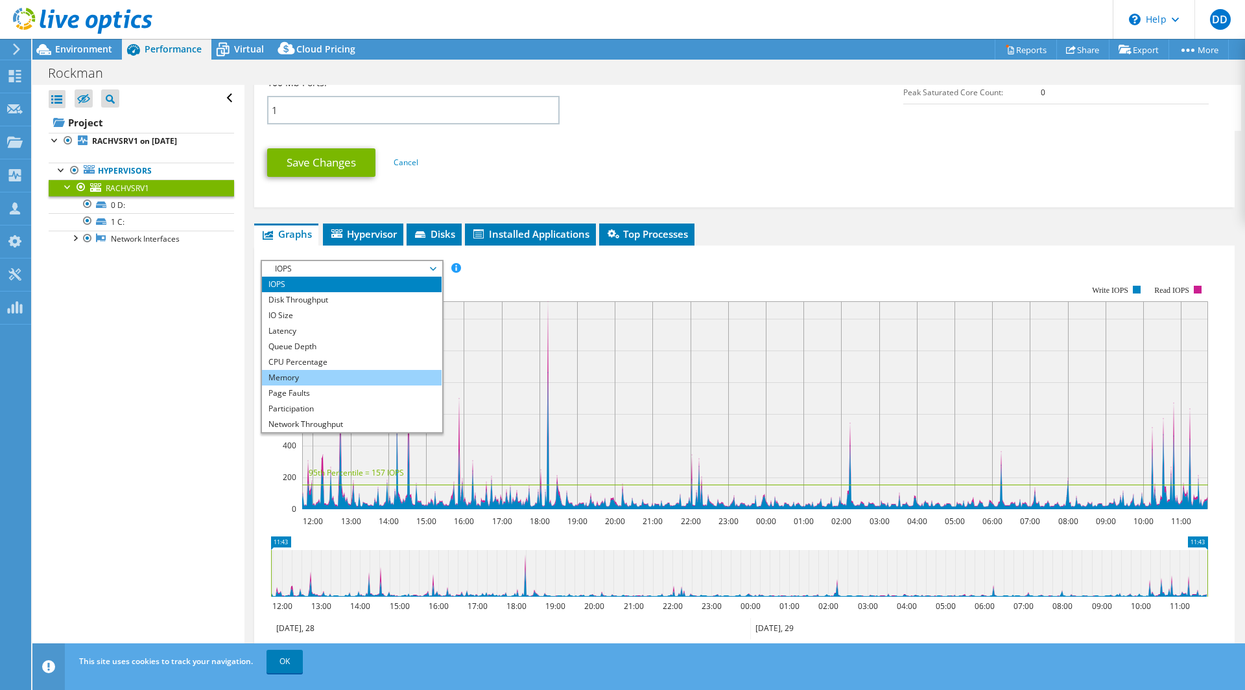
click at [313, 371] on li "Memory" at bounding box center [352, 378] width 180 height 16
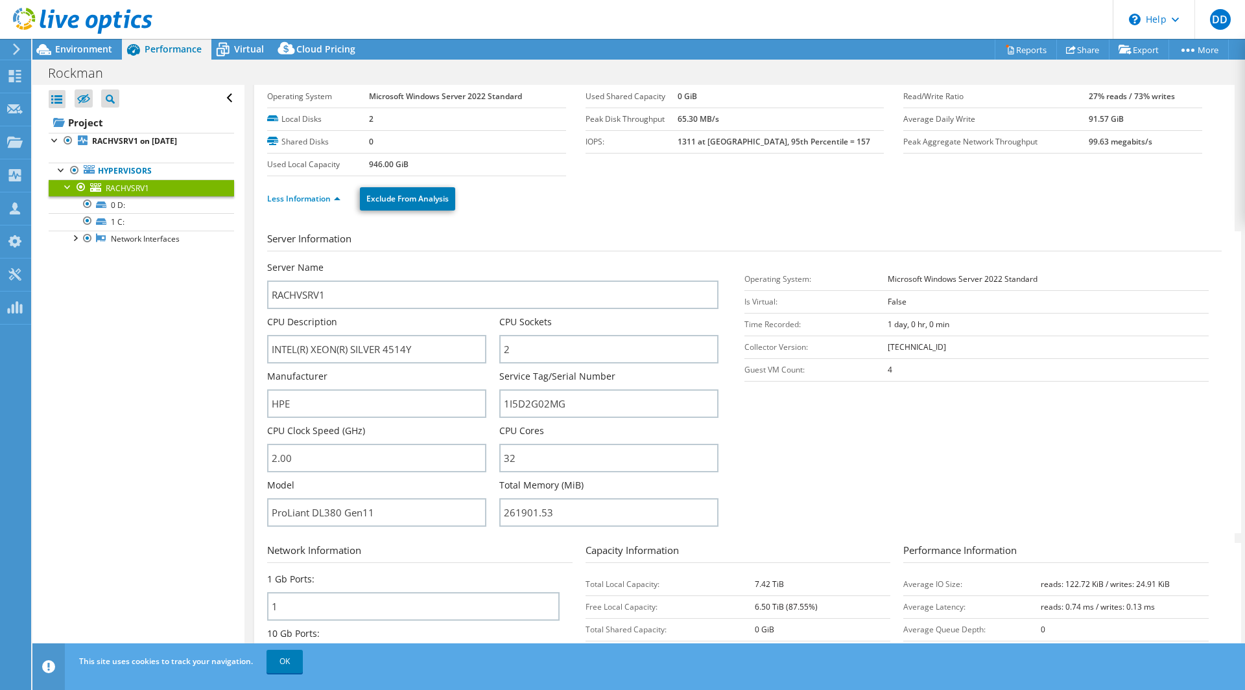
scroll to position [35, 0]
click at [315, 202] on link "Less Information" at bounding box center [303, 201] width 73 height 11
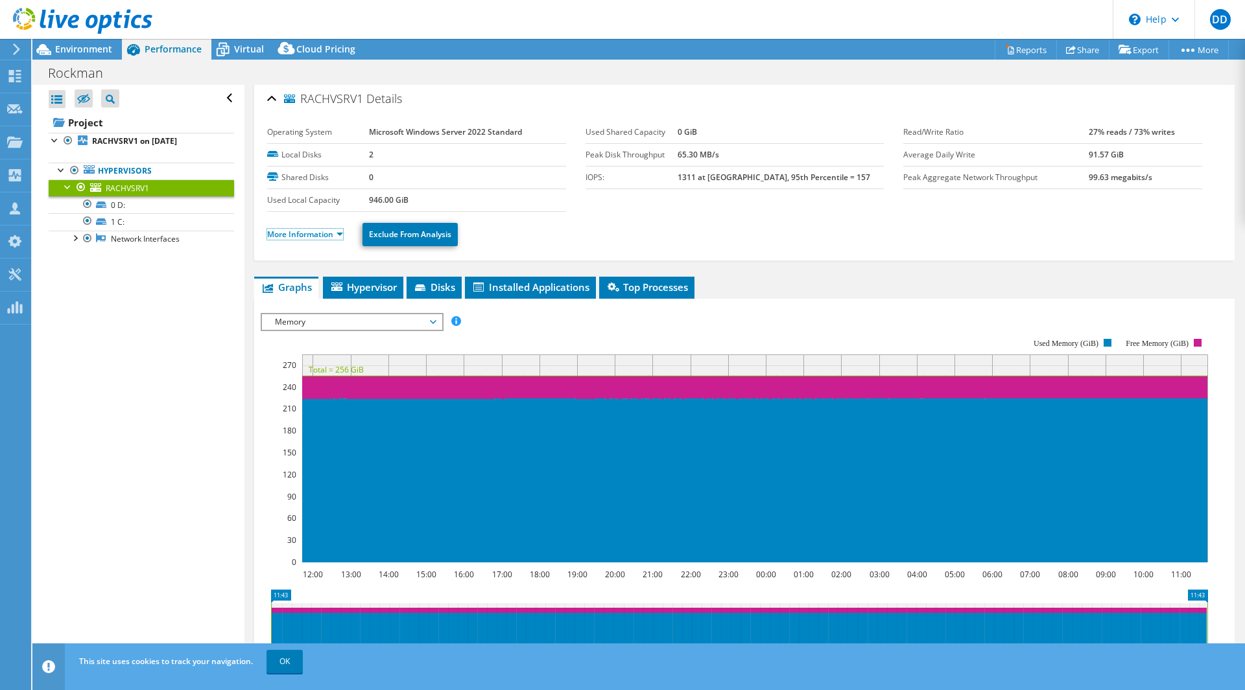
scroll to position [0, 0]
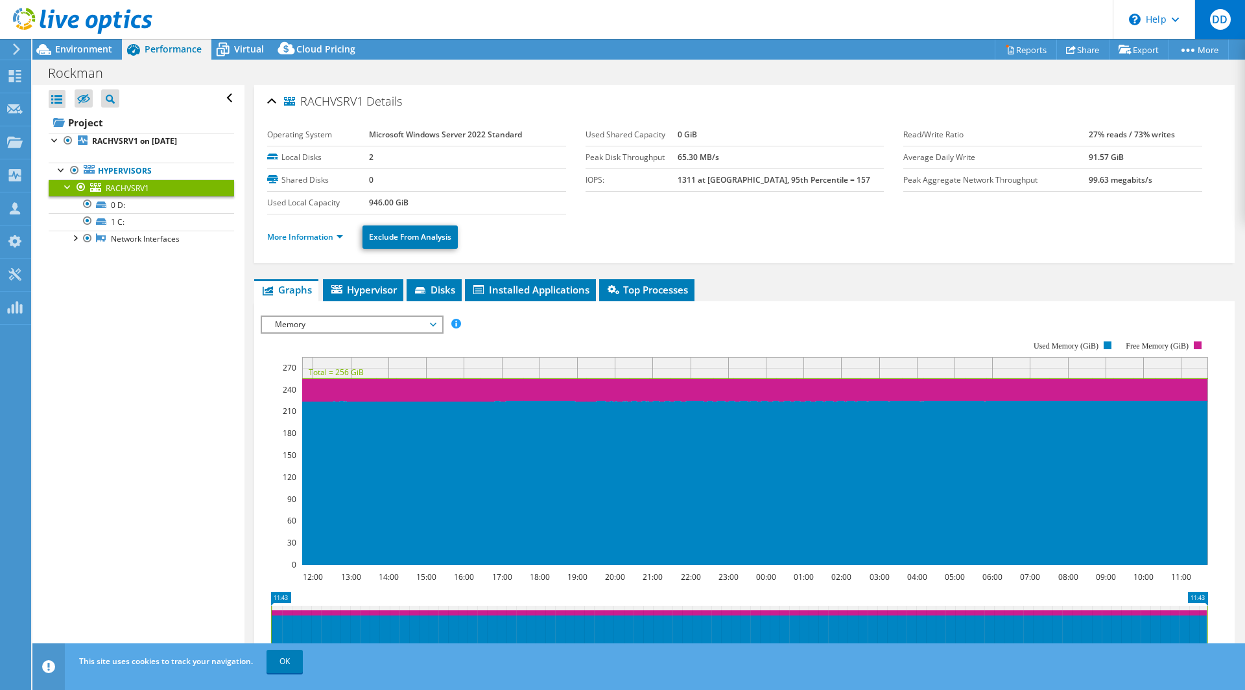
click at [1230, 6] on div "DD" at bounding box center [1219, 19] width 51 height 39
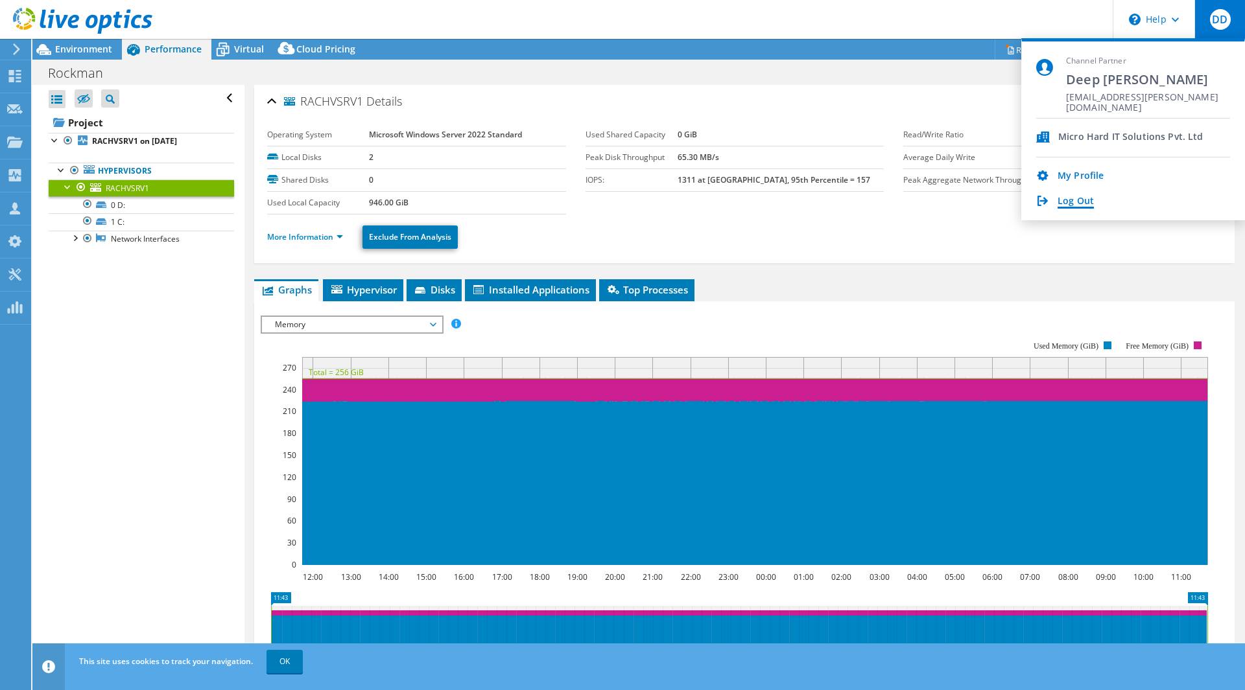
click at [1066, 207] on link "Log Out" at bounding box center [1075, 202] width 36 height 12
